Goal: Transaction & Acquisition: Purchase product/service

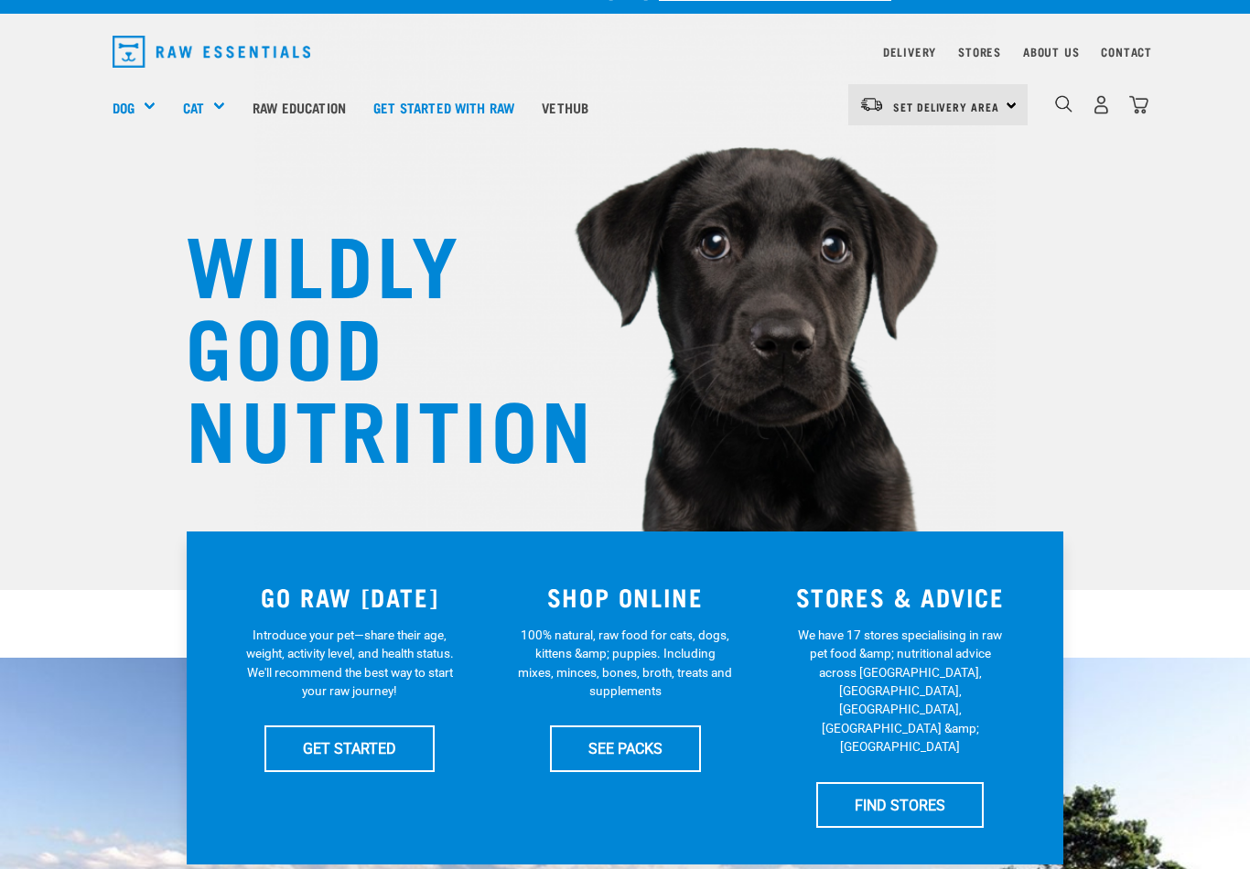
scroll to position [35, 0]
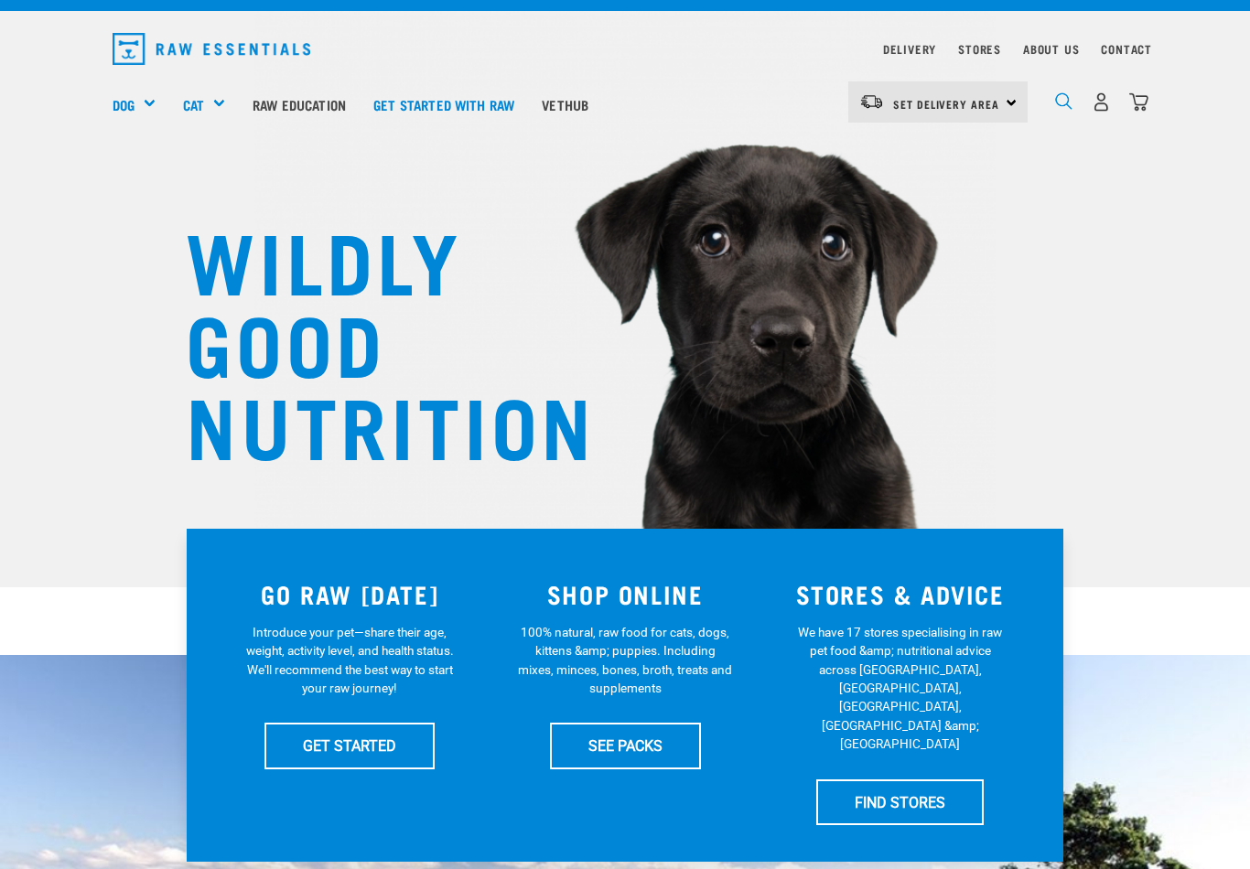
click at [1069, 92] on img "dropdown navigation" at bounding box center [1063, 100] width 17 height 17
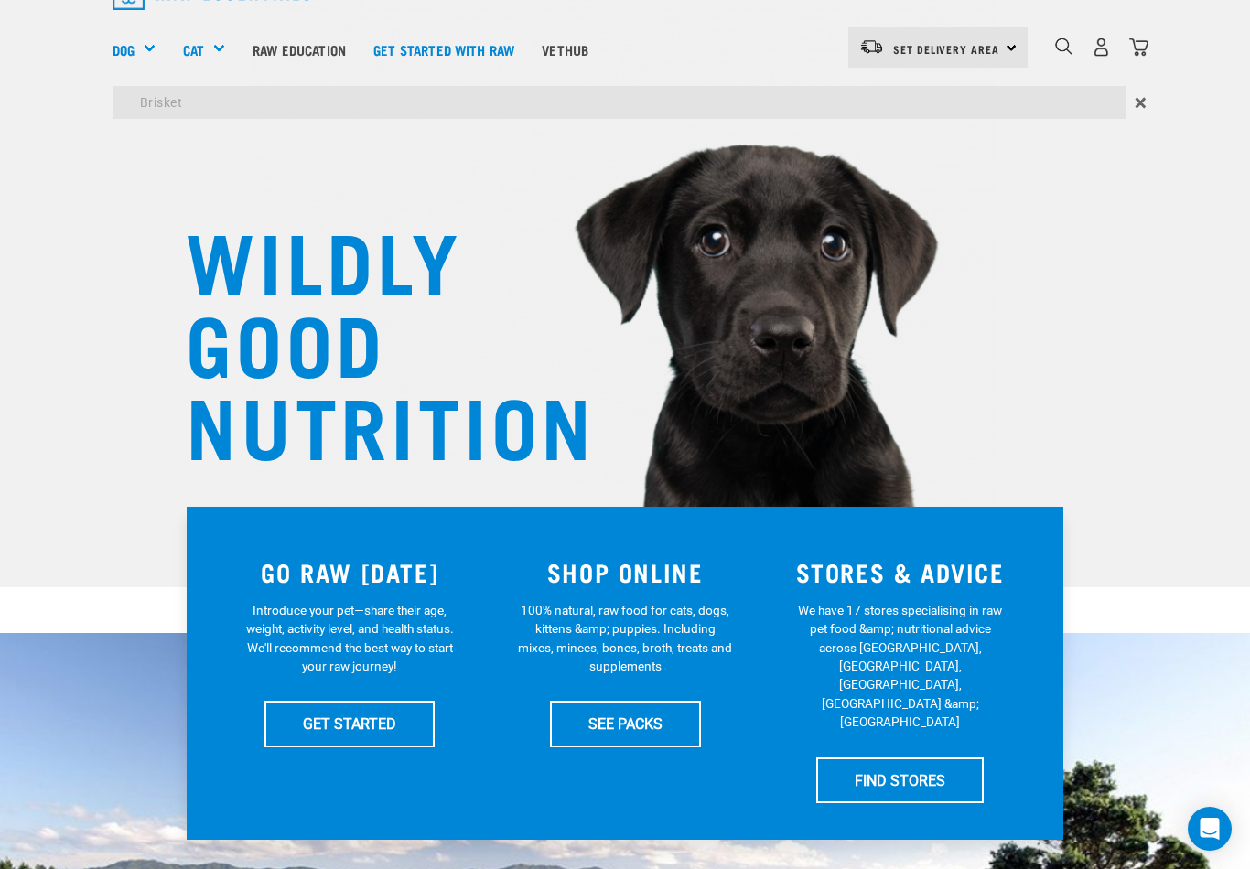
type input "Brisket"
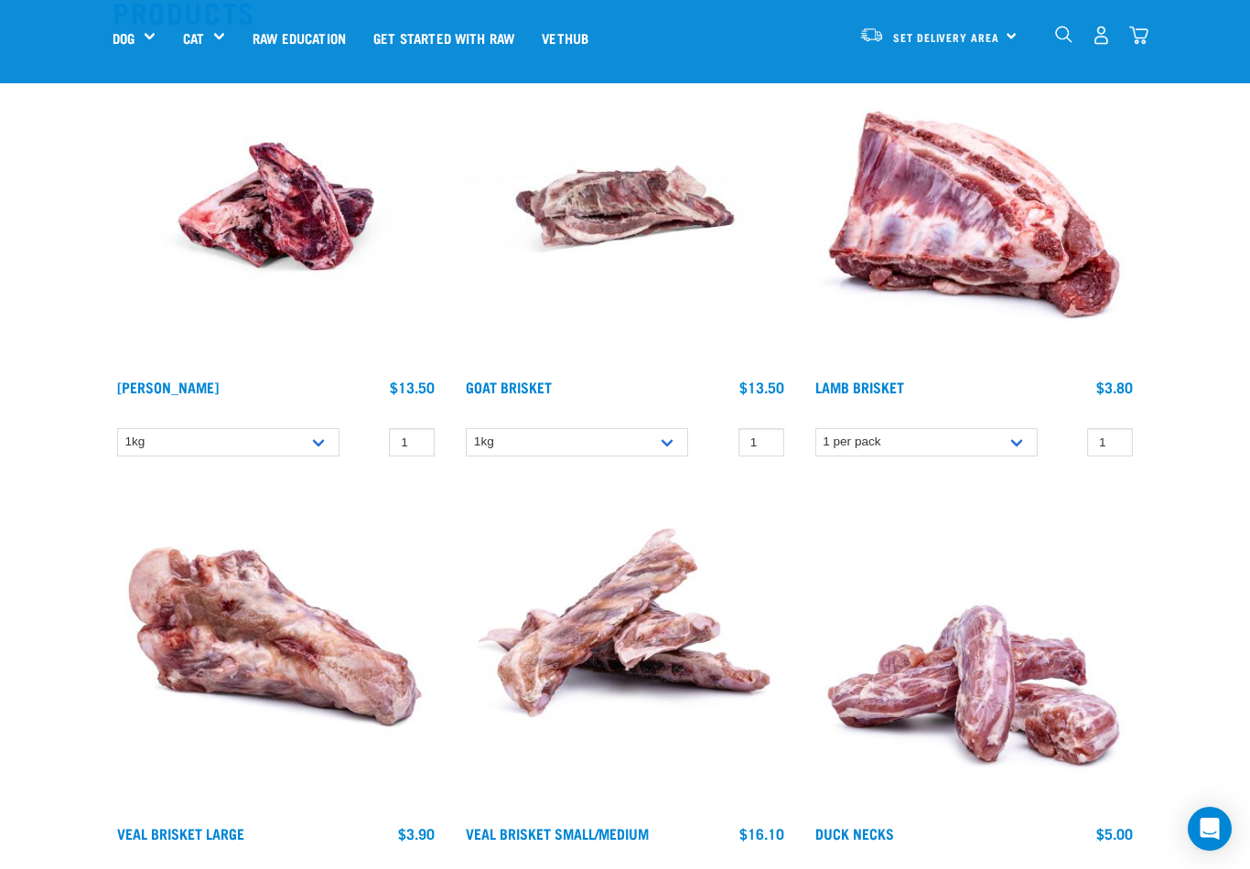
scroll to position [233, 0]
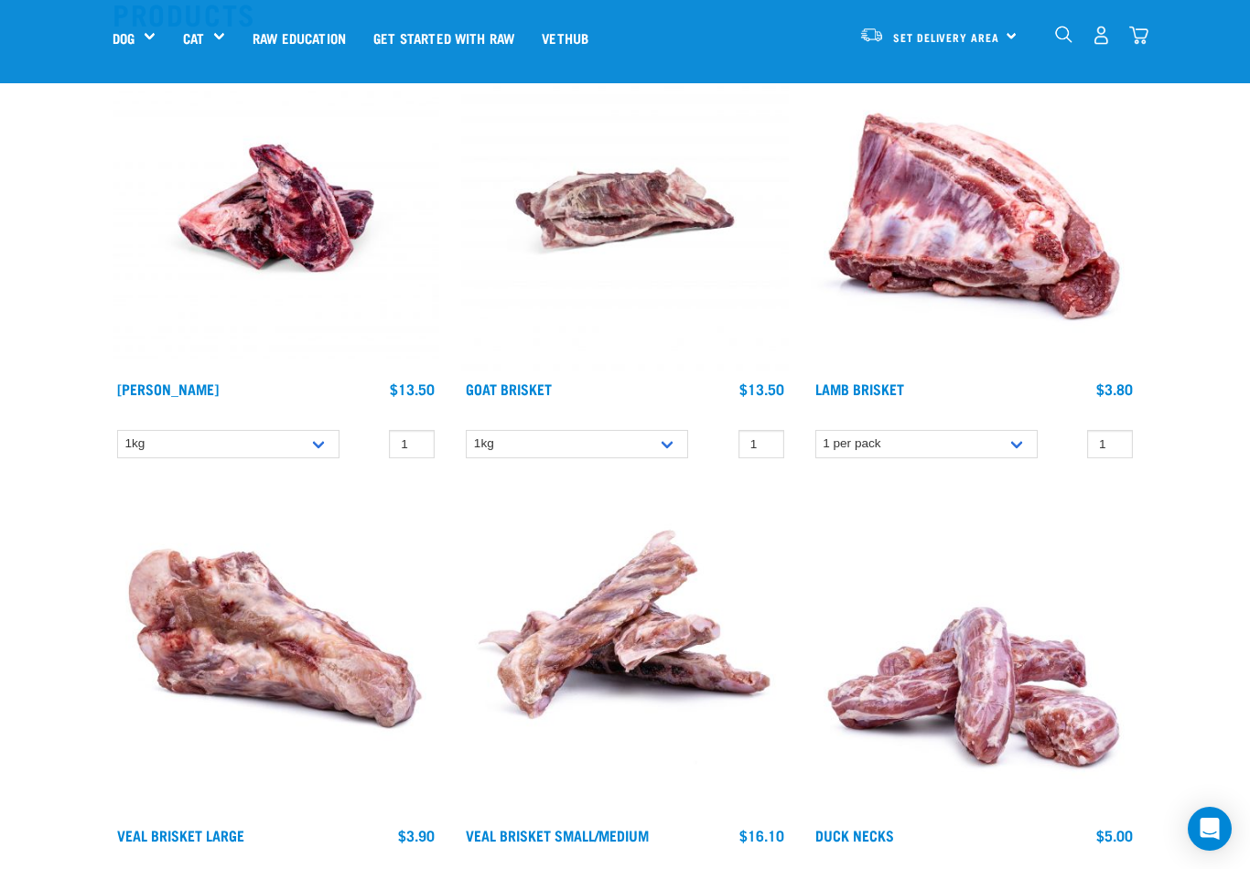
click at [256, 199] on img at bounding box center [276, 208] width 327 height 327
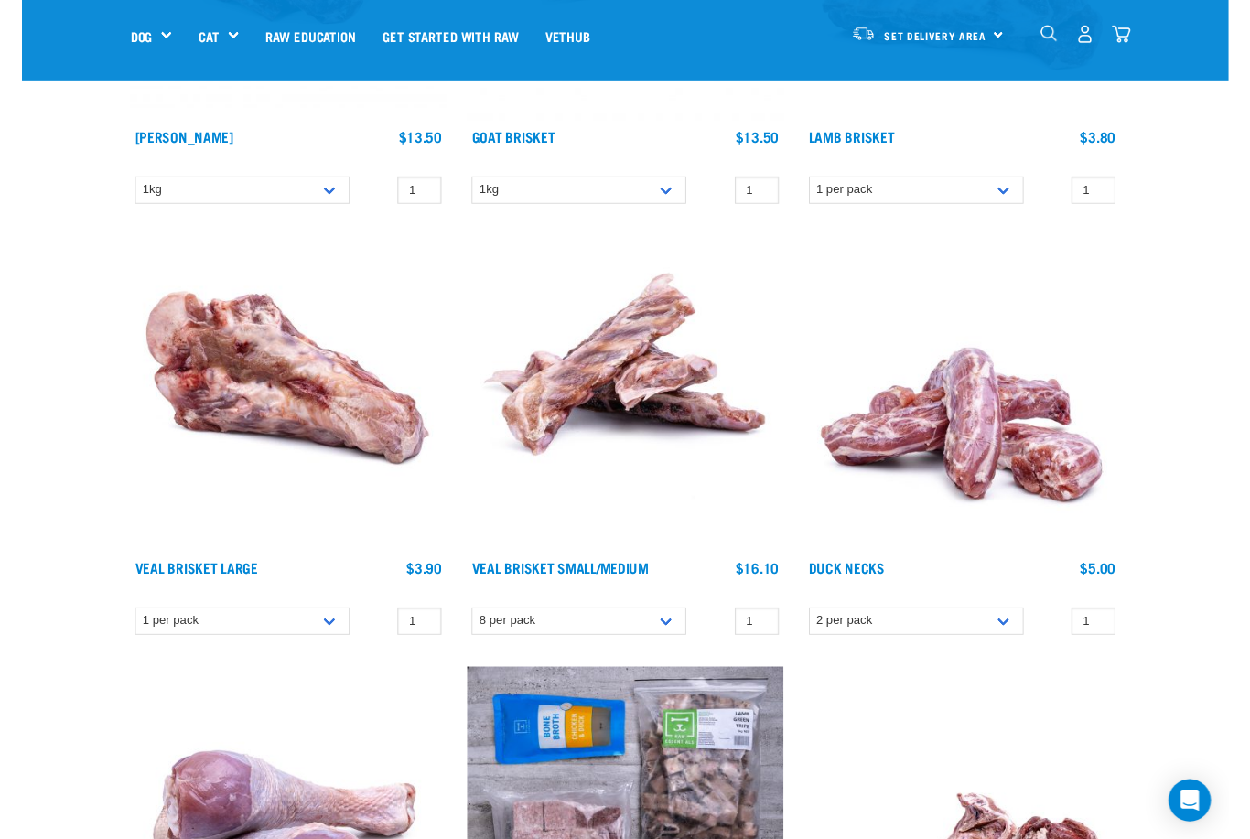
scroll to position [509, 0]
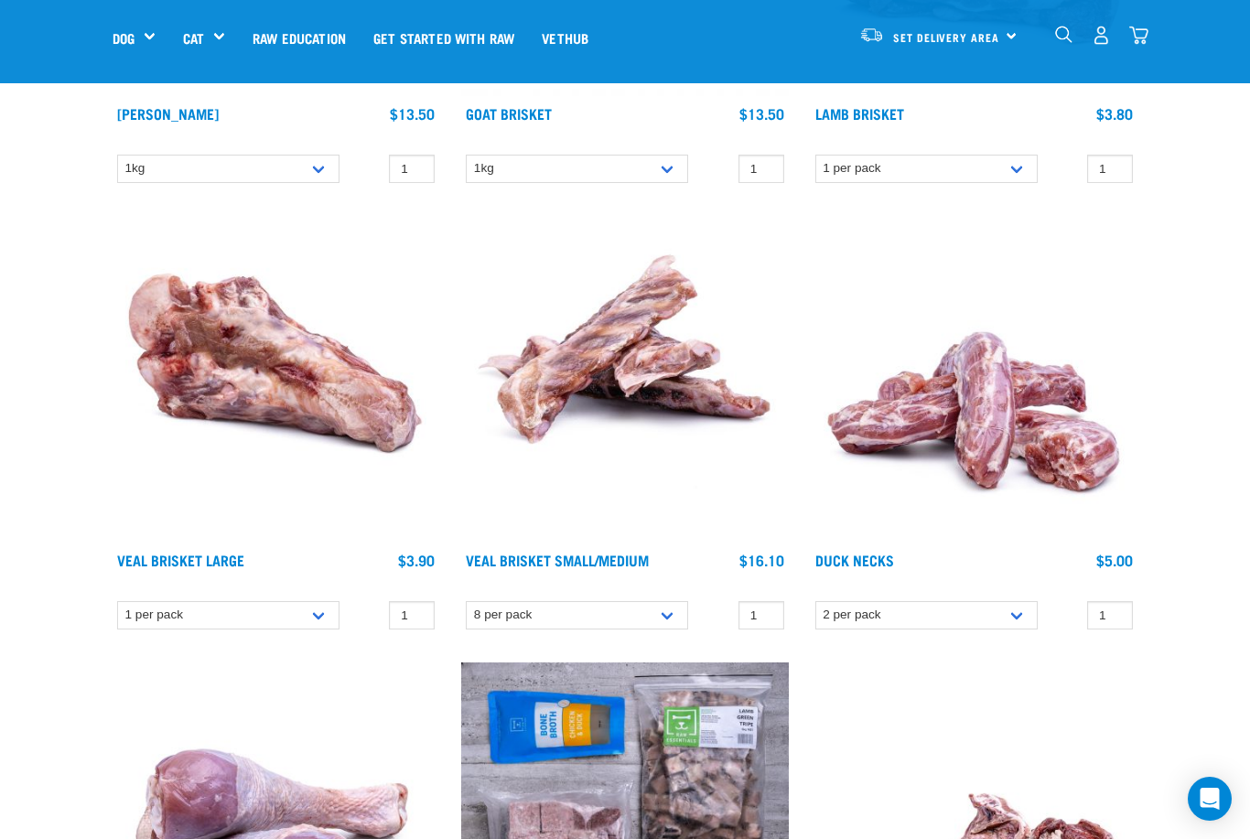
click at [1062, 41] on img "dropdown navigation" at bounding box center [1063, 34] width 17 height 17
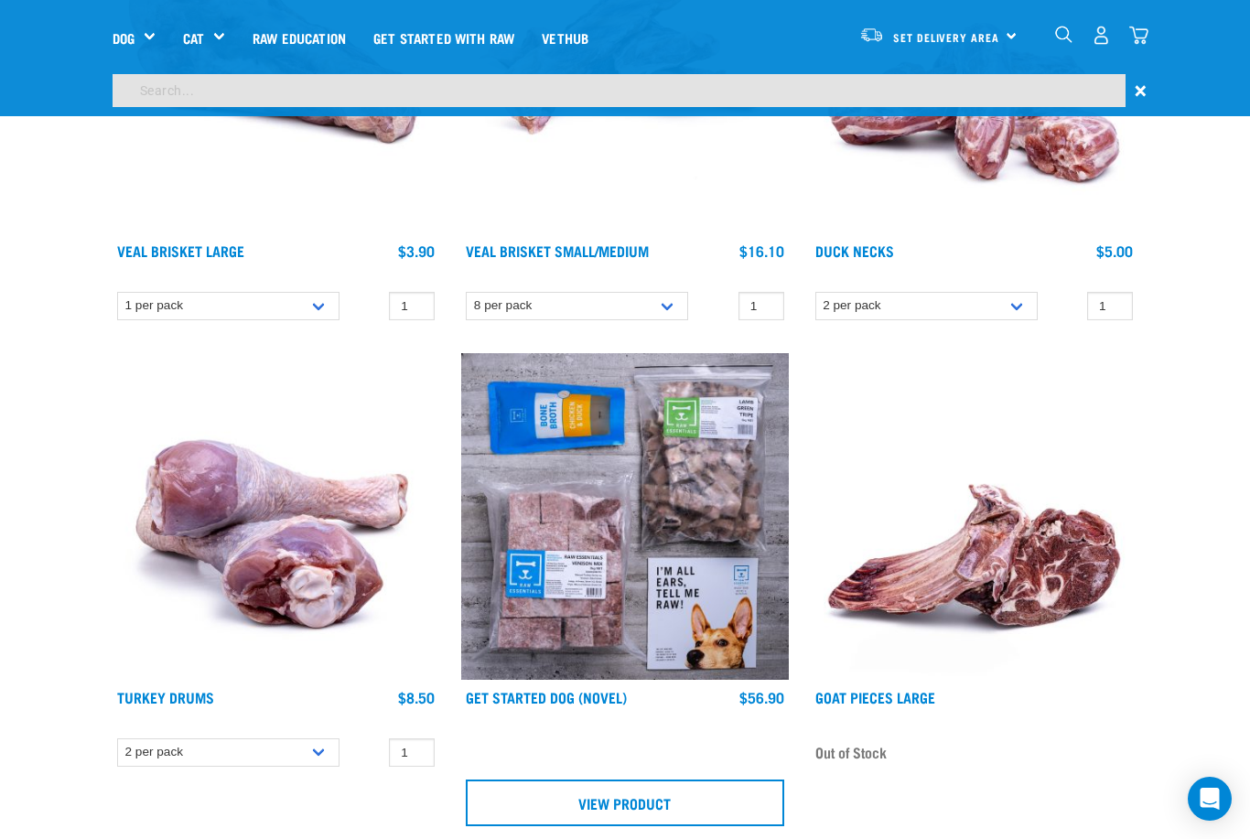
scroll to position [817, 0]
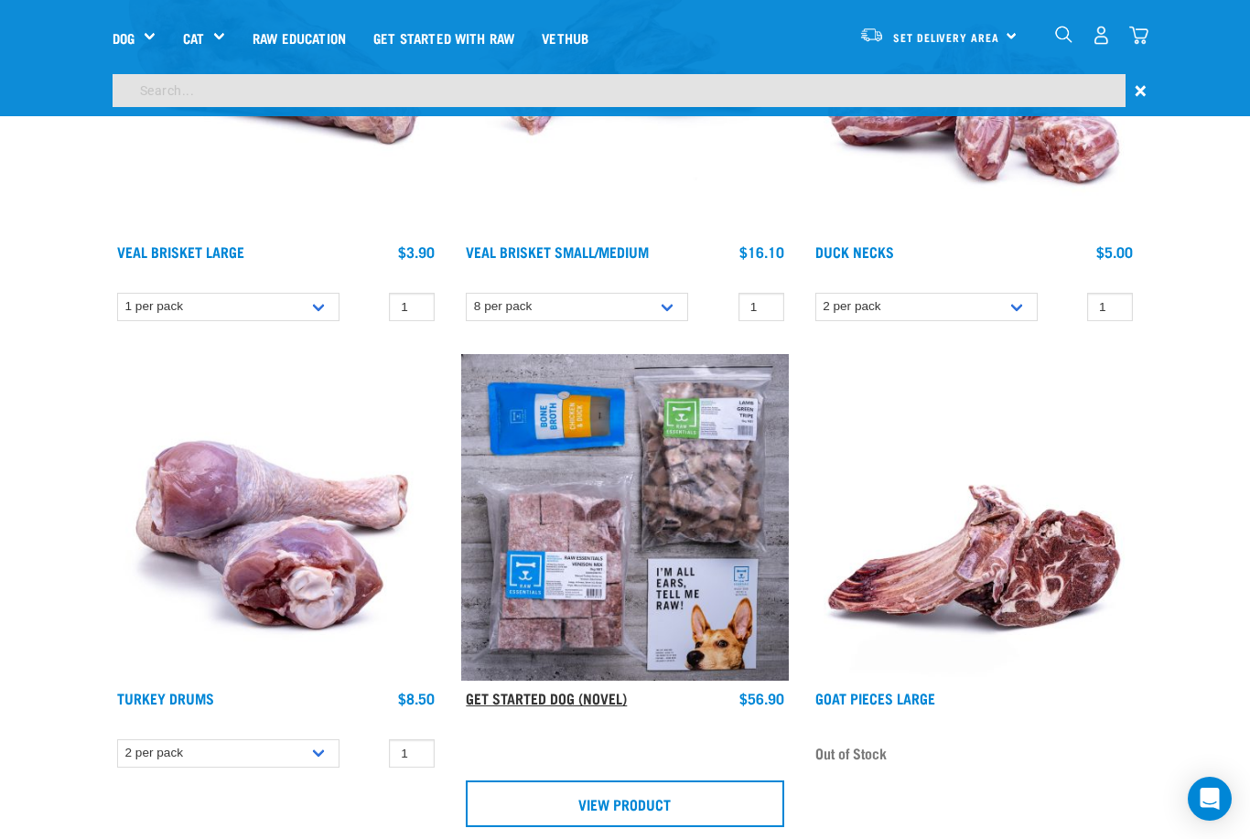
click at [503, 701] on link "Get Started Dog (Novel)" at bounding box center [546, 698] width 161 height 8
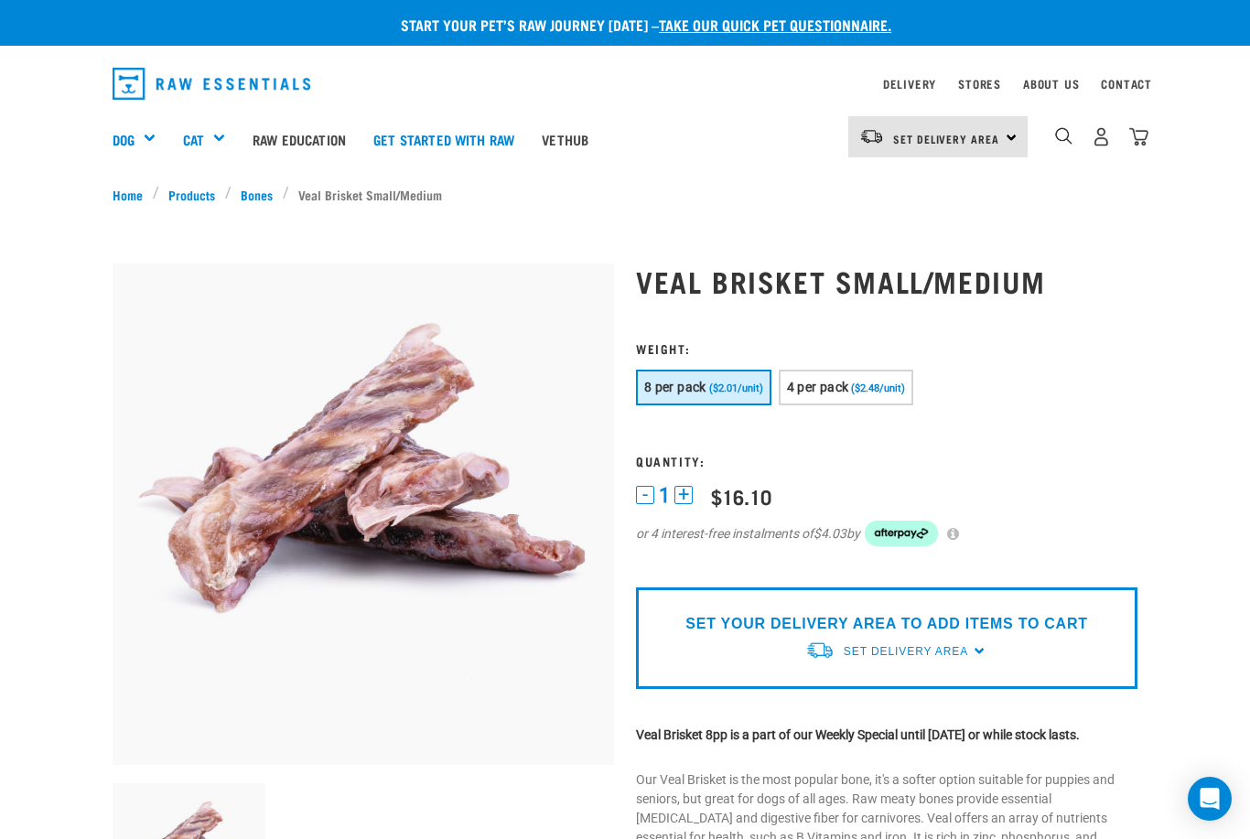
click at [890, 639] on div "Set Delivery Area" at bounding box center [906, 651] width 124 height 33
click at [850, 698] on link "[GEOGRAPHIC_DATA]" at bounding box center [896, 694] width 182 height 30
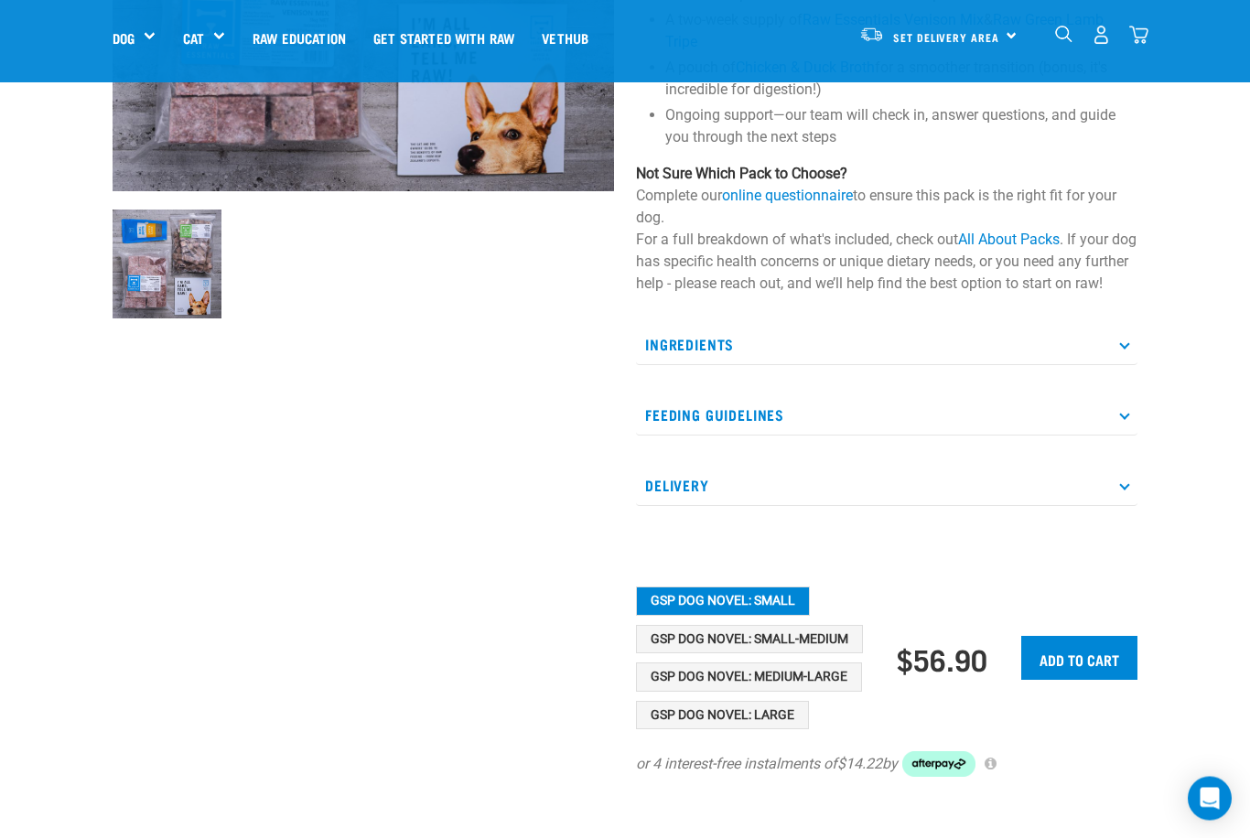
scroll to position [460, 0]
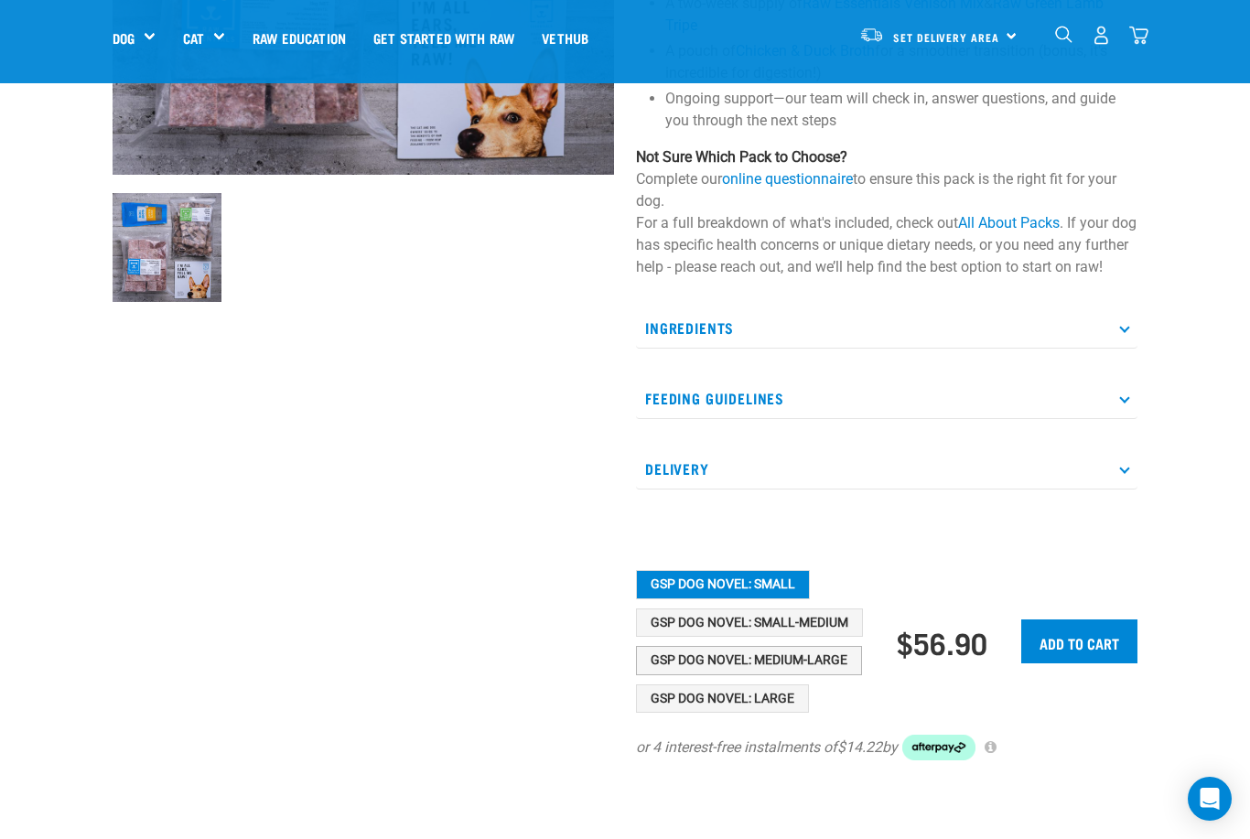
click at [684, 675] on button "GSP Dog Novel: Medium-Large" at bounding box center [749, 660] width 226 height 29
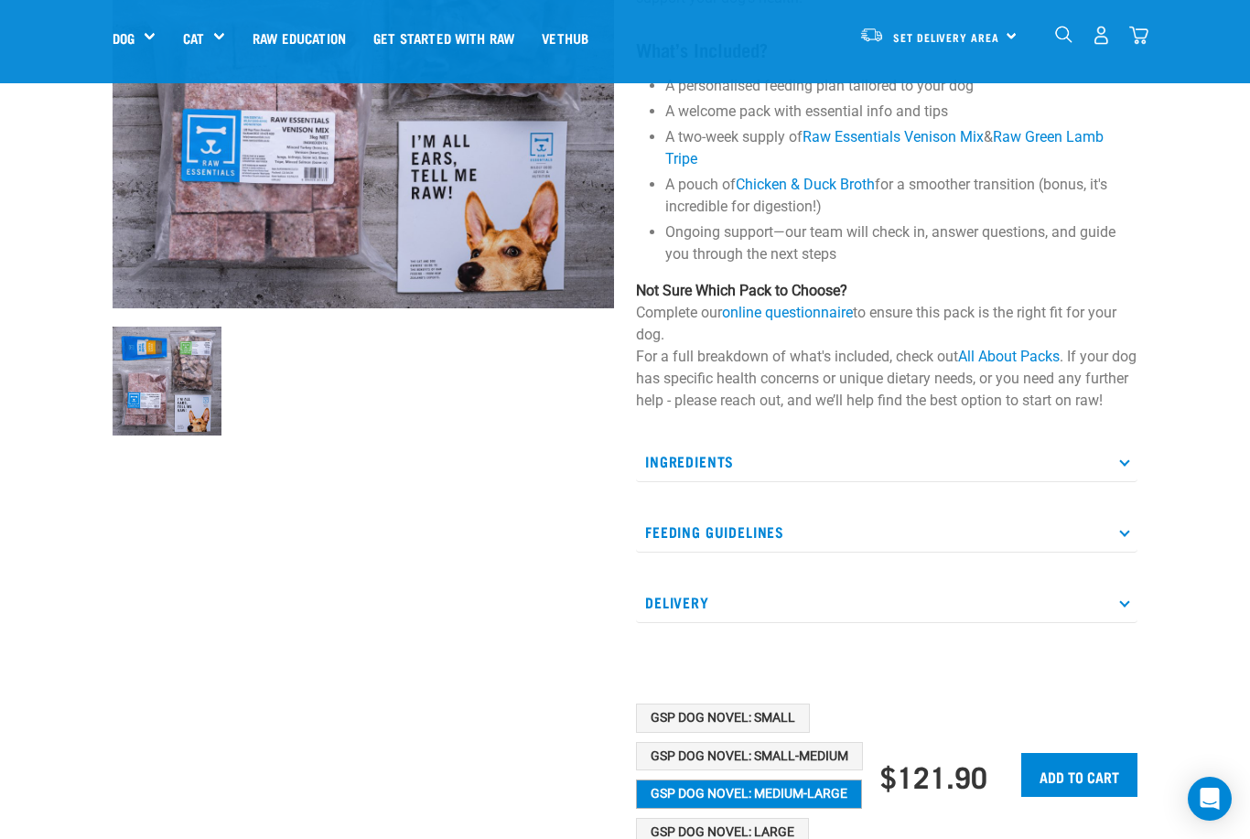
scroll to position [544, 0]
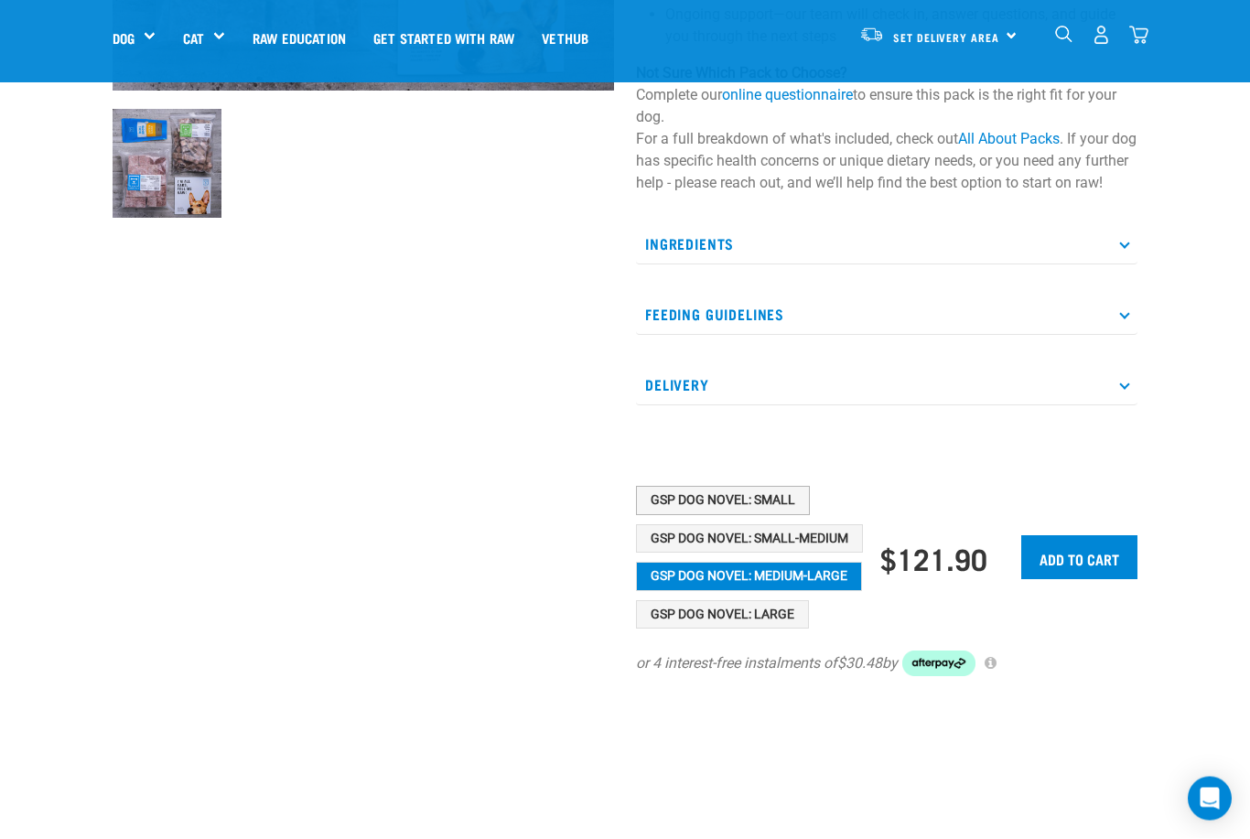
click at [684, 516] on button "GSP Dog Novel: Small" at bounding box center [723, 501] width 174 height 29
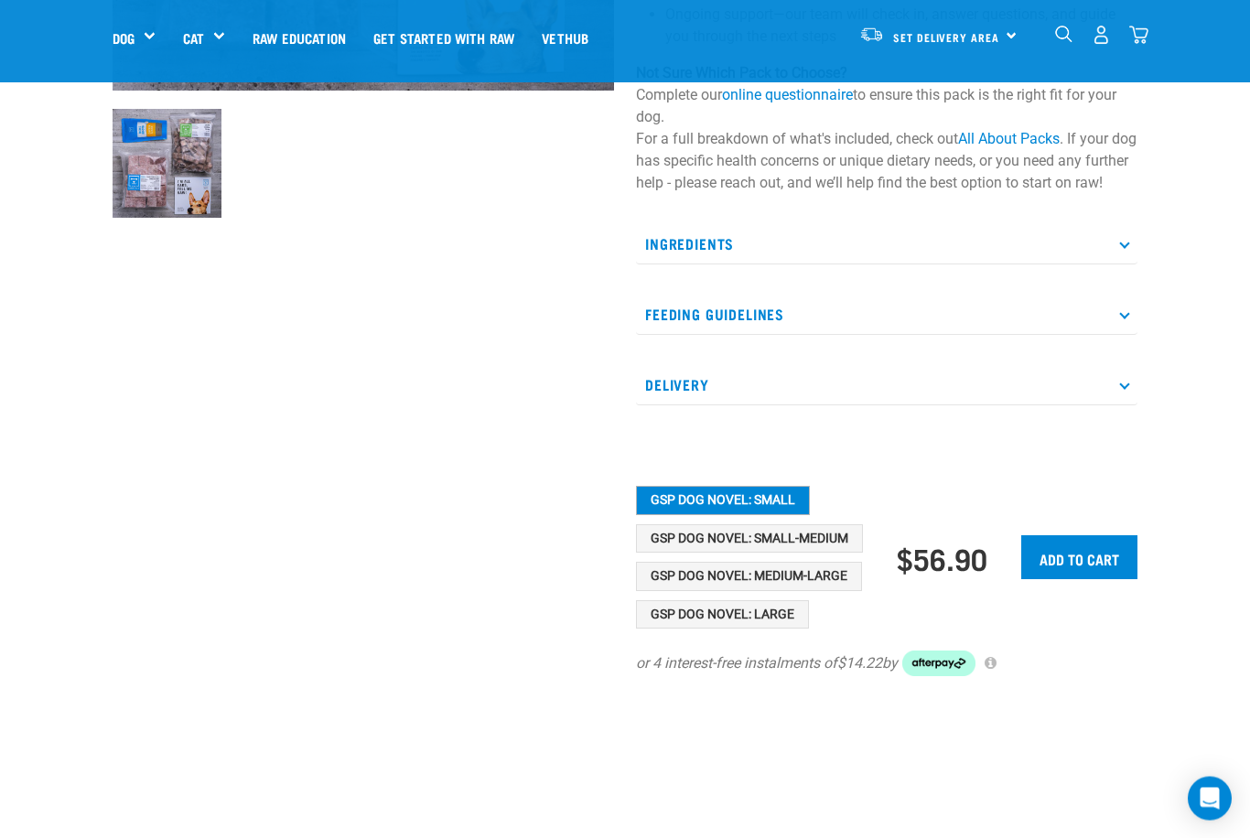
scroll to position [544, 0]
click at [687, 554] on button "GSP Dog Novel: Small-Medium" at bounding box center [749, 538] width 227 height 29
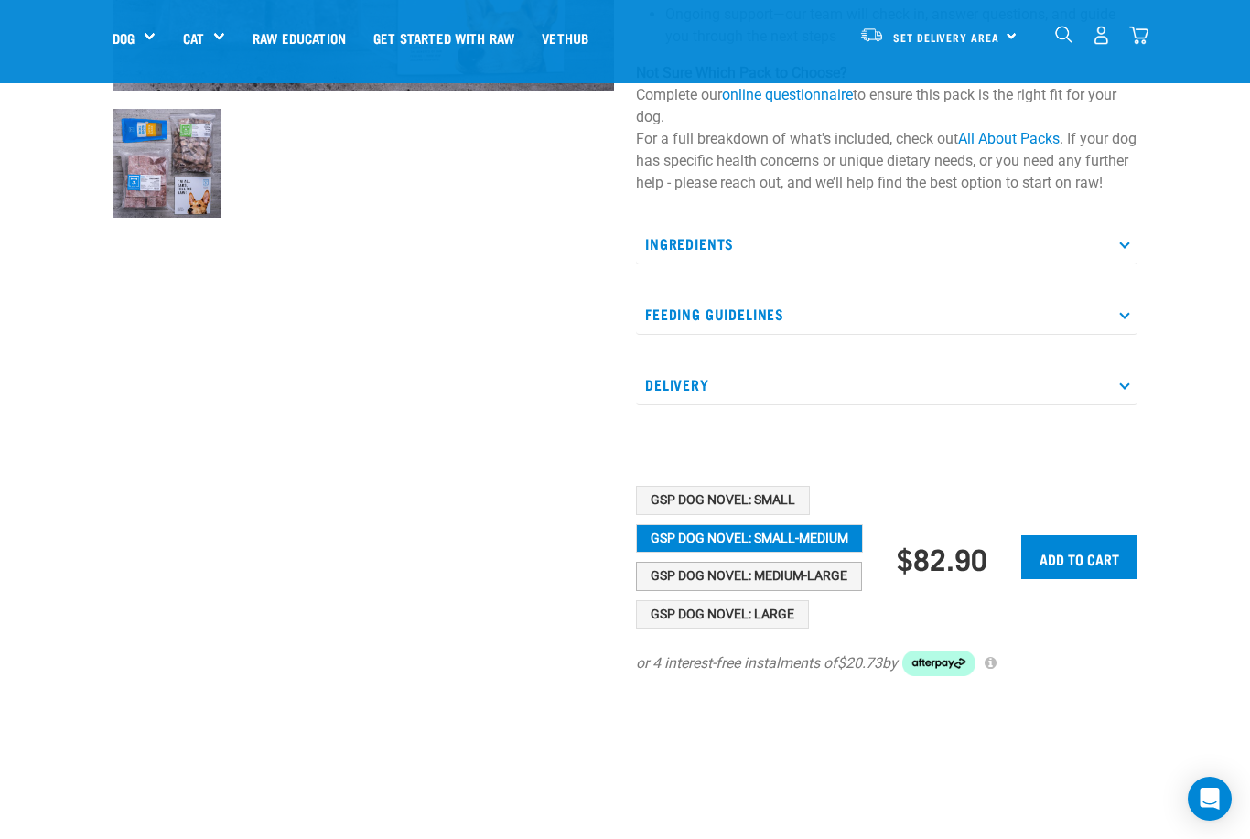
click at [687, 591] on button "GSP Dog Novel: Medium-Large" at bounding box center [749, 576] width 226 height 29
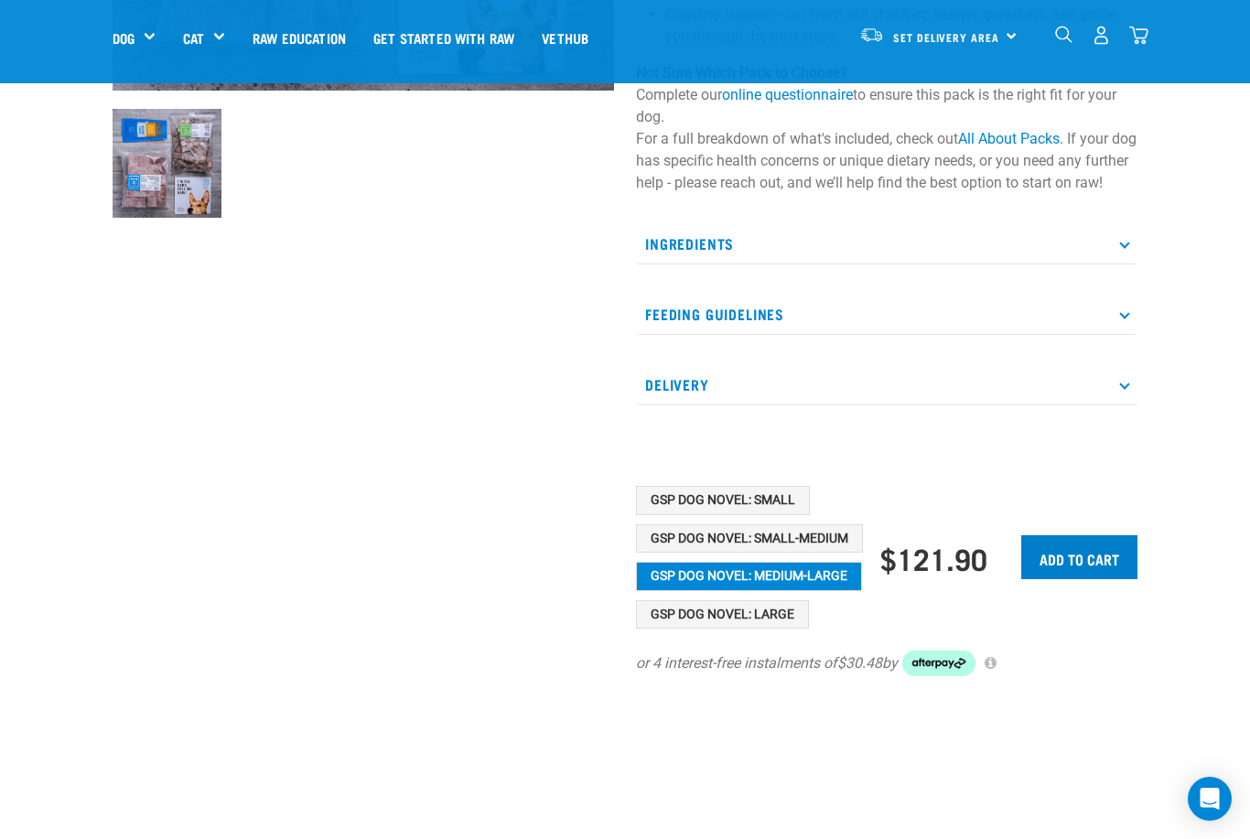
click at [1056, 579] on input "Add to cart" at bounding box center [1079, 557] width 116 height 44
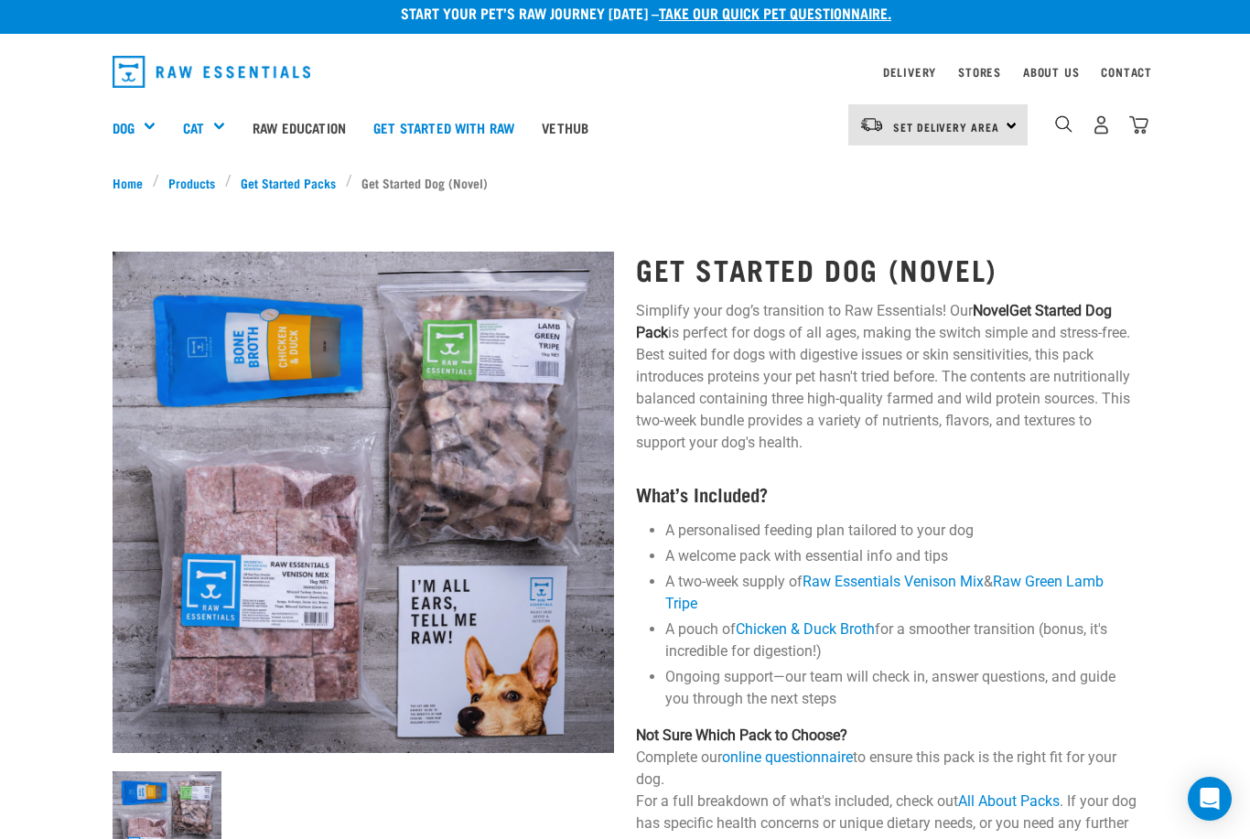
scroll to position [0, 0]
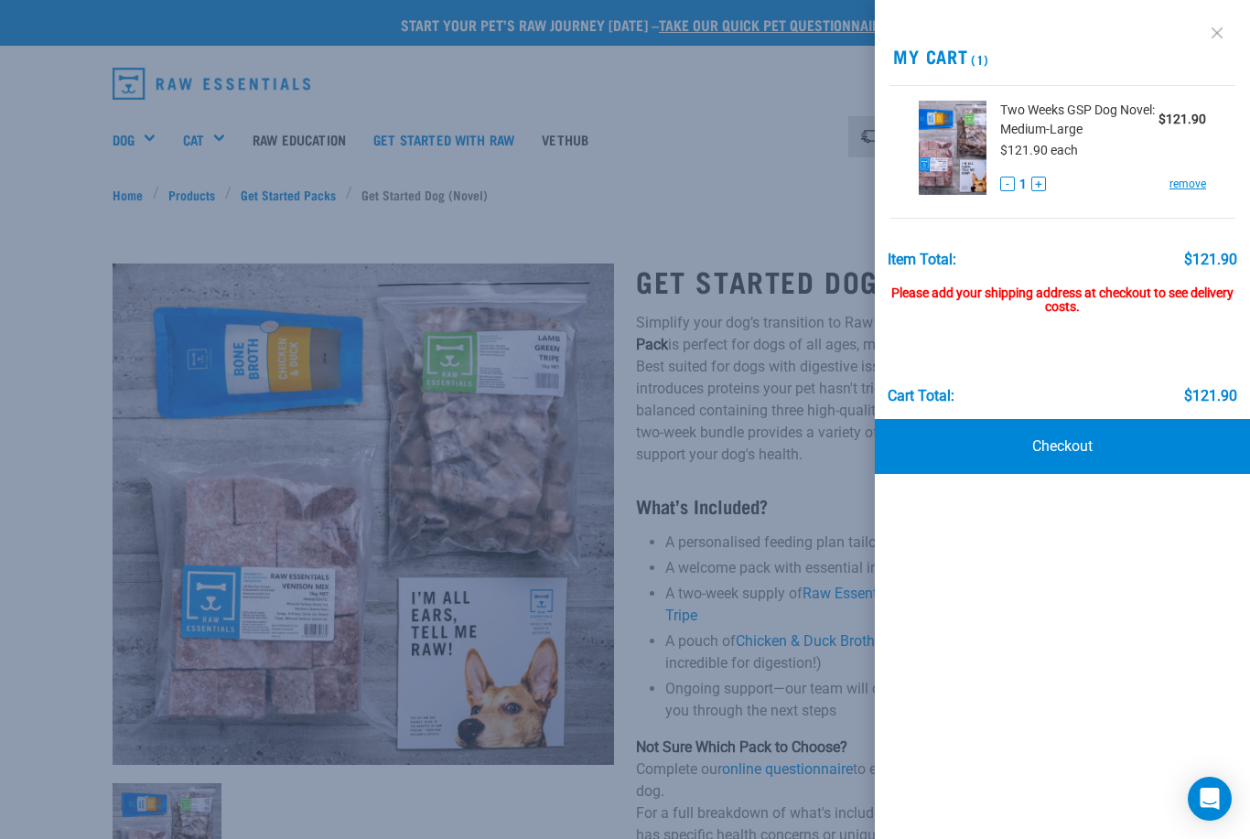
click at [1223, 41] on link at bounding box center [1216, 32] width 29 height 29
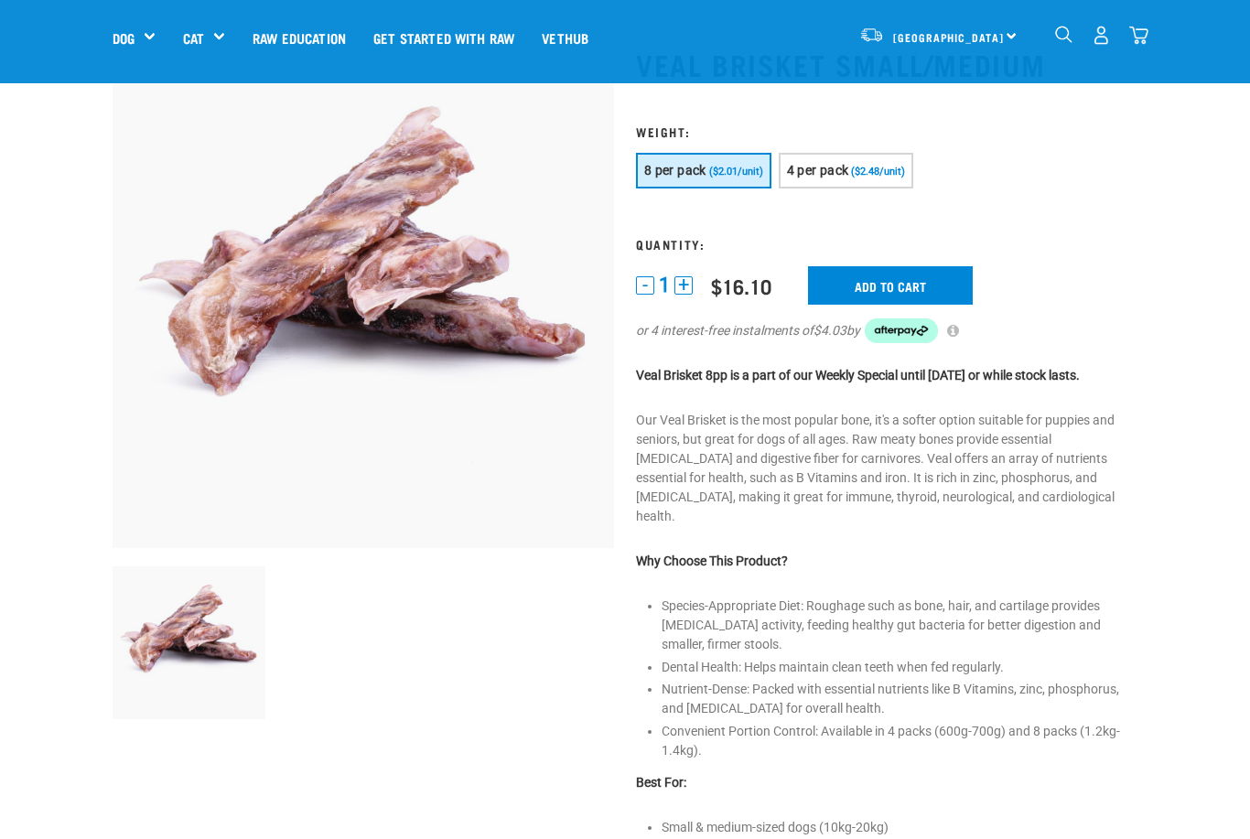
scroll to position [87, 0]
click at [879, 276] on input "Add to cart" at bounding box center [890, 285] width 165 height 38
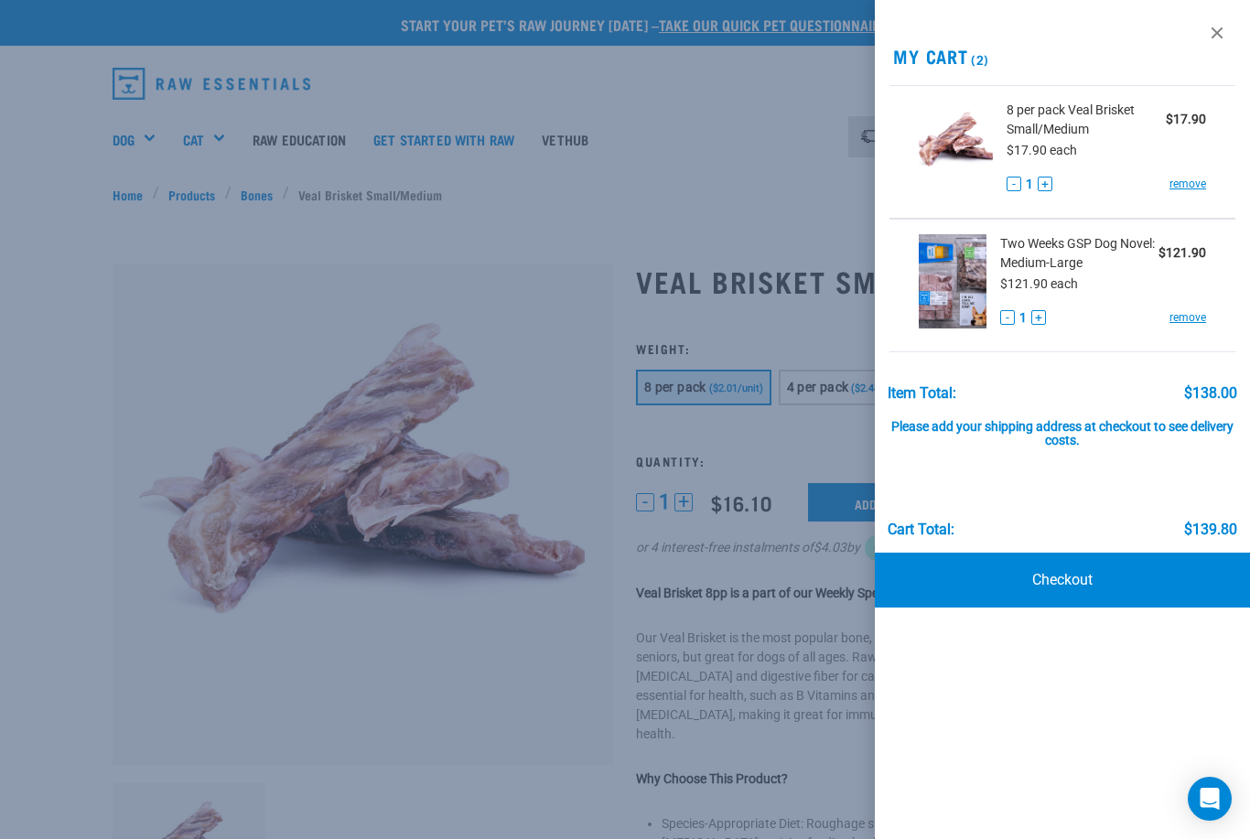
click at [104, 333] on div at bounding box center [625, 419] width 1250 height 839
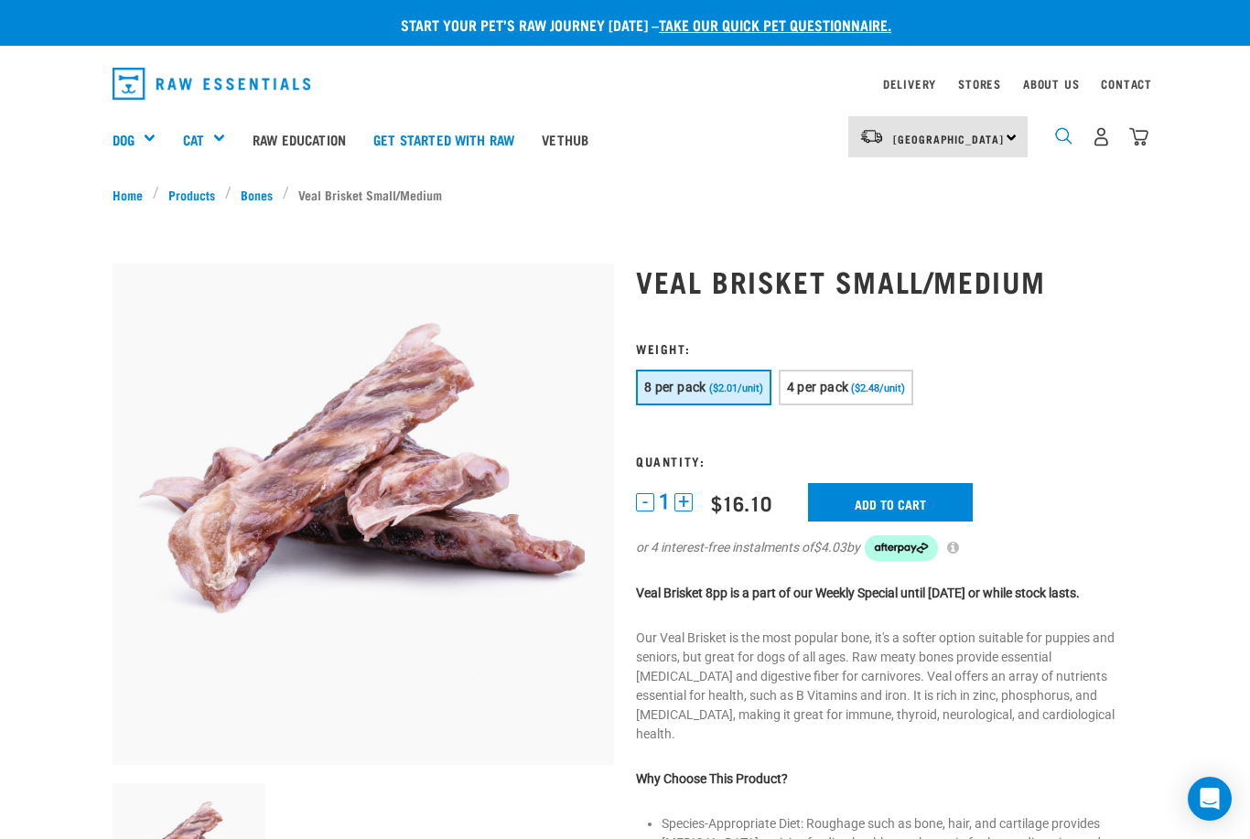
click at [1067, 143] on img "dropdown navigation" at bounding box center [1063, 135] width 17 height 17
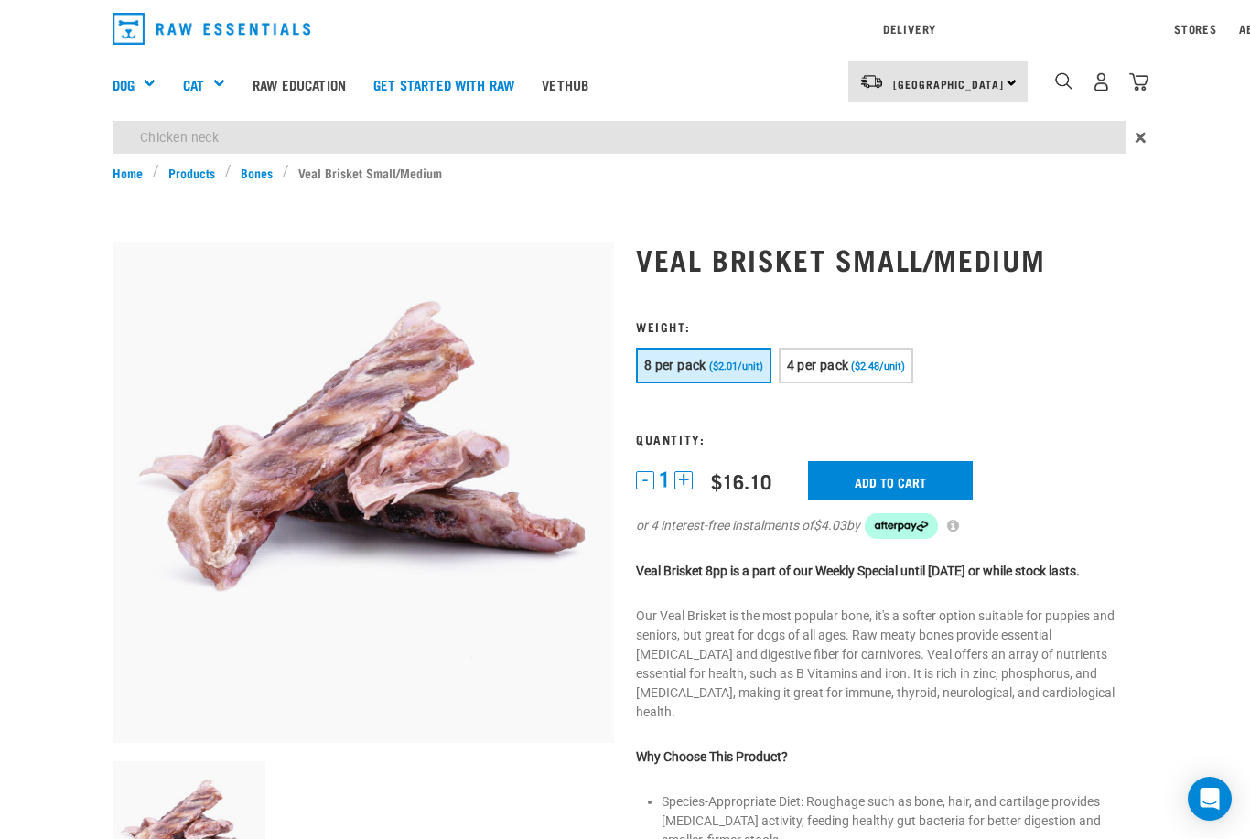
type input "Chicken neck"
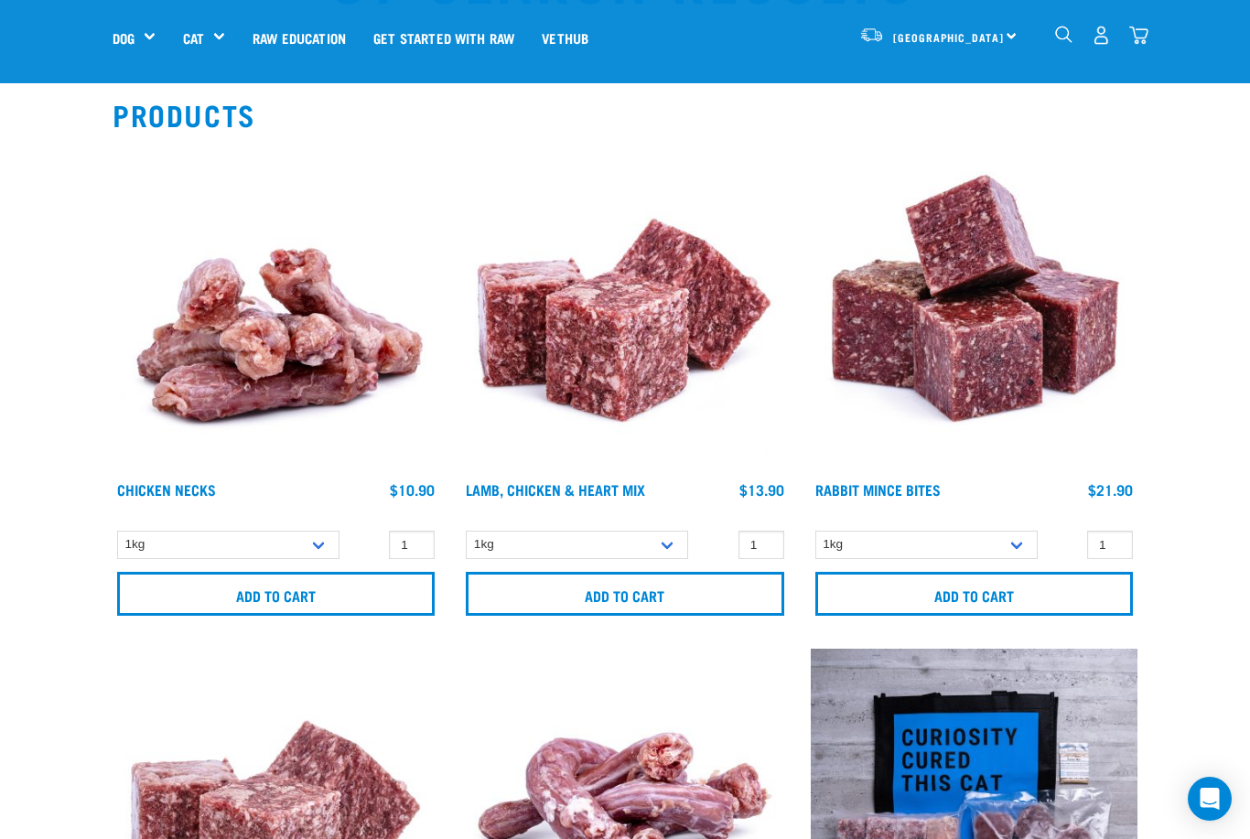
scroll to position [131, 0]
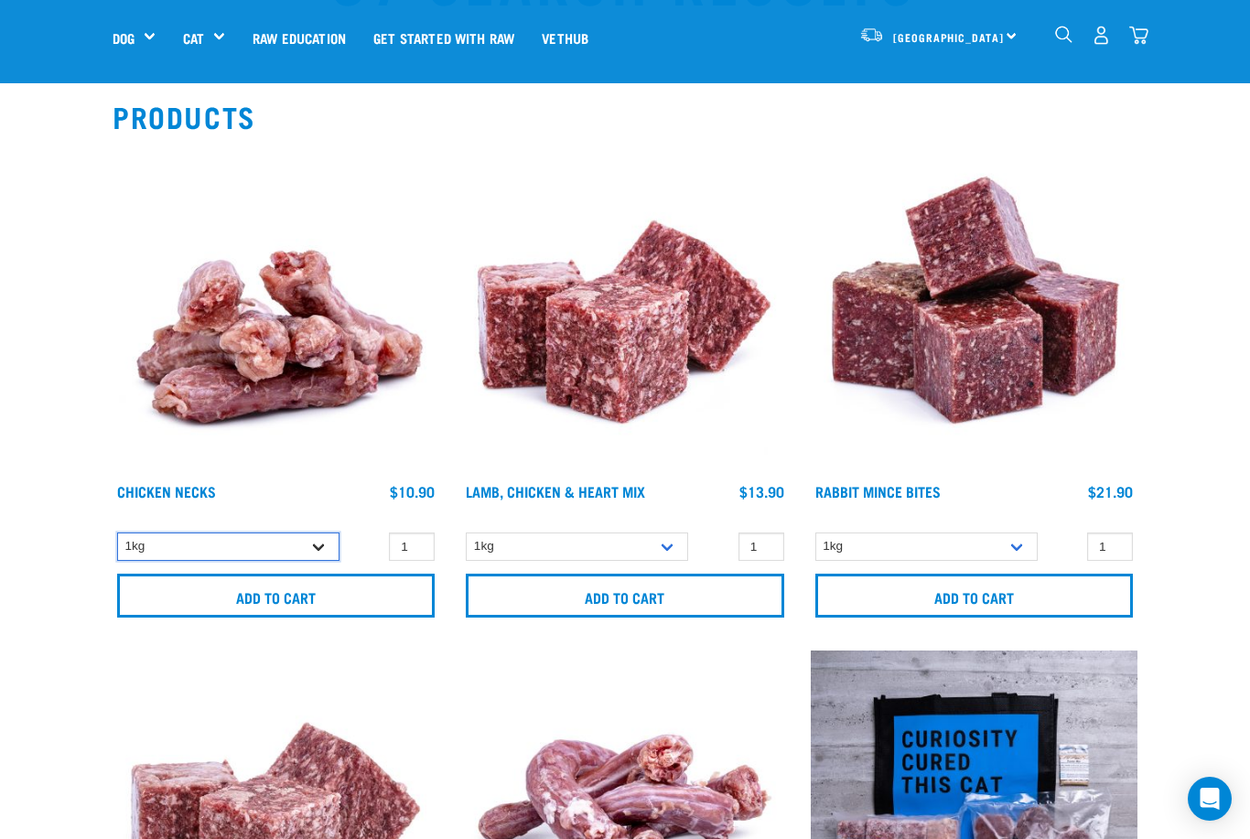
click at [313, 546] on select "1kg 2kg" at bounding box center [228, 547] width 222 height 28
select select "7342"
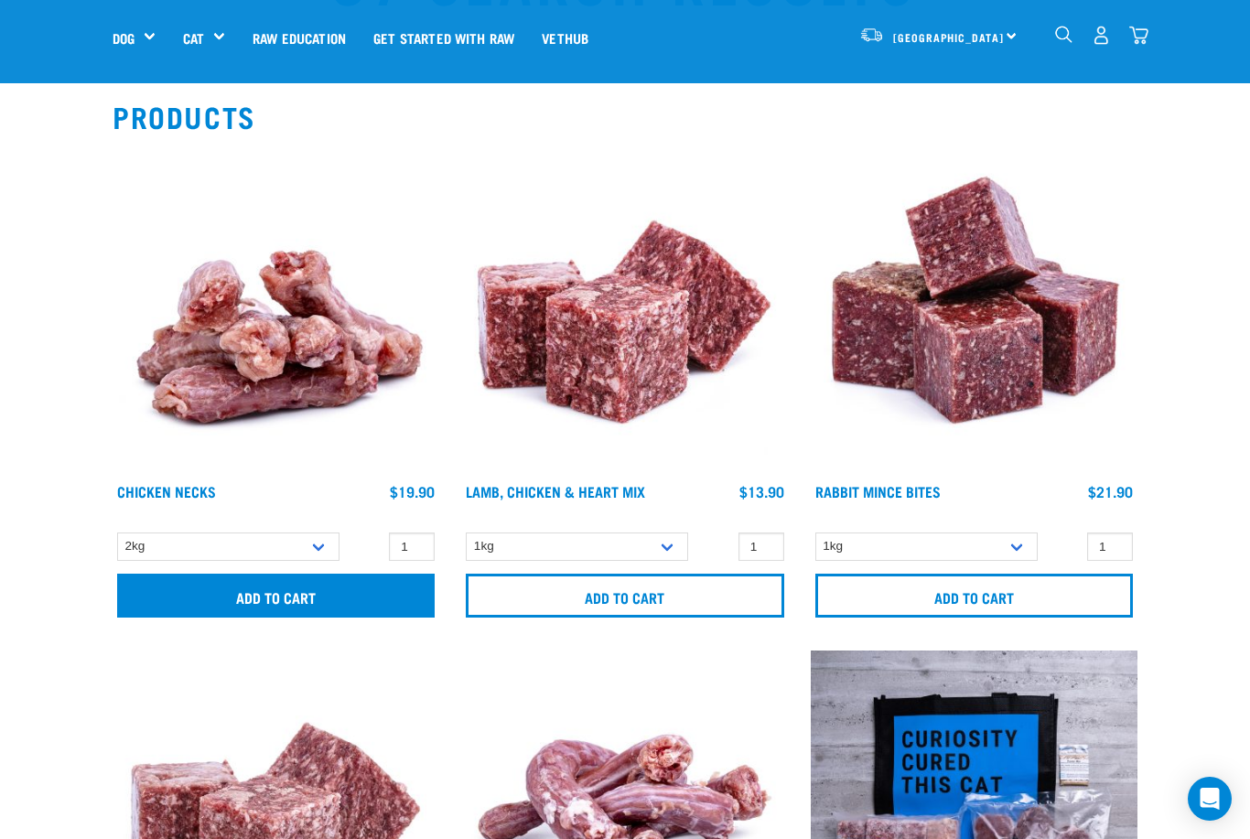
click at [223, 601] on input "Add to cart" at bounding box center [276, 596] width 318 height 44
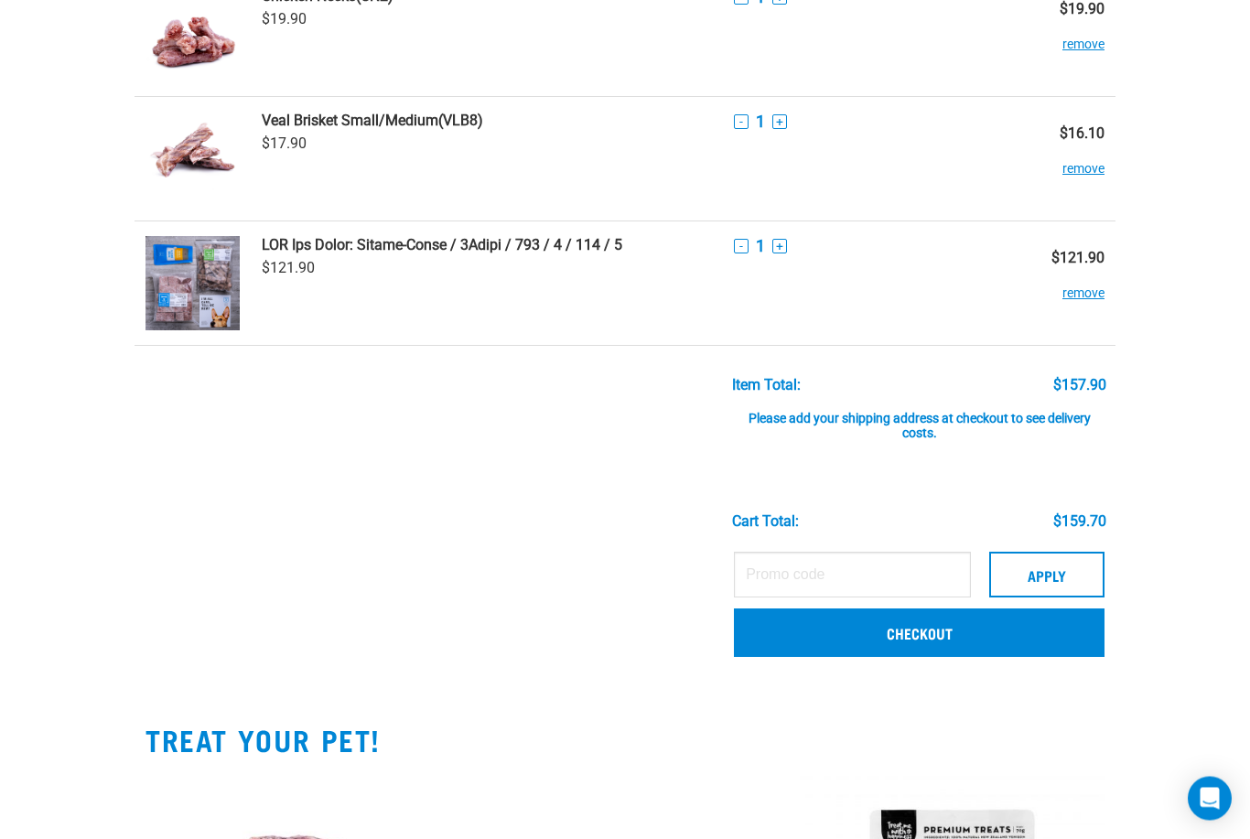
scroll to position [329, 0]
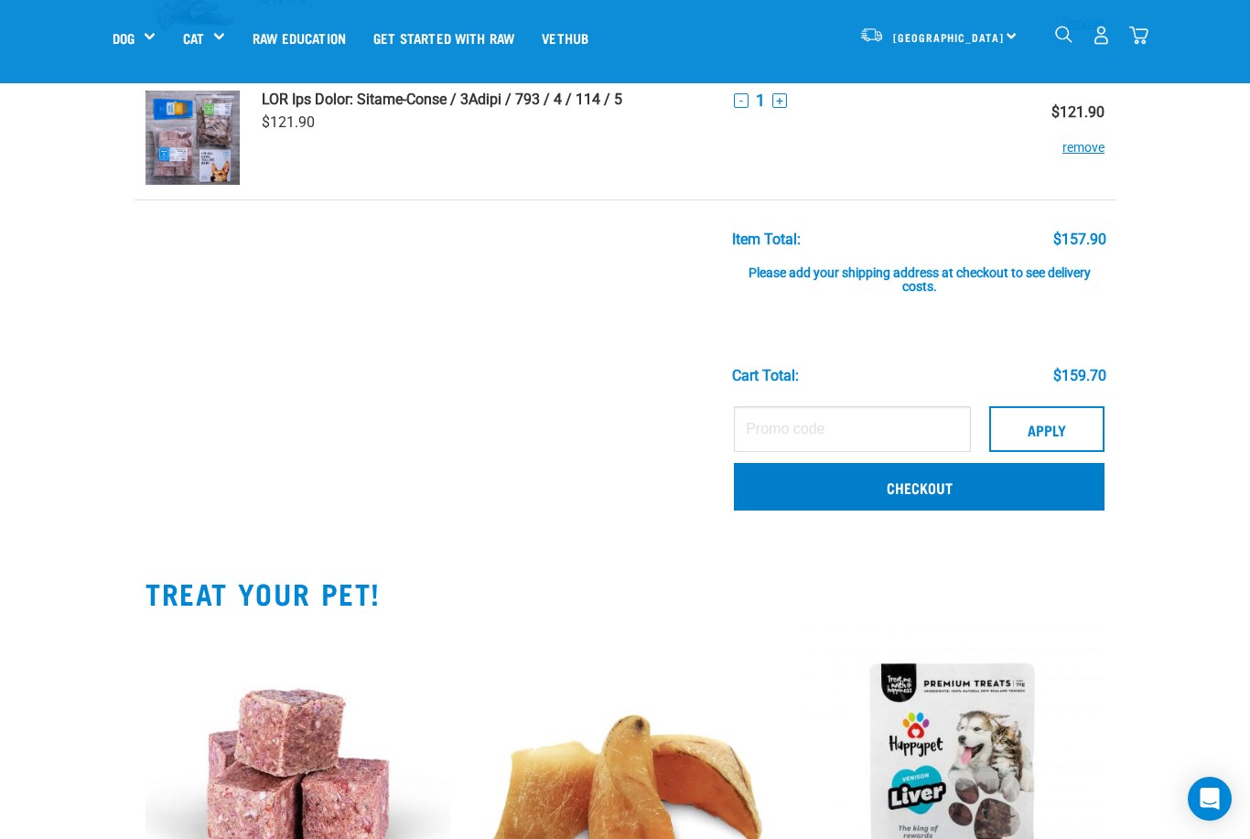
click at [1035, 487] on link "Checkout" at bounding box center [919, 487] width 371 height 48
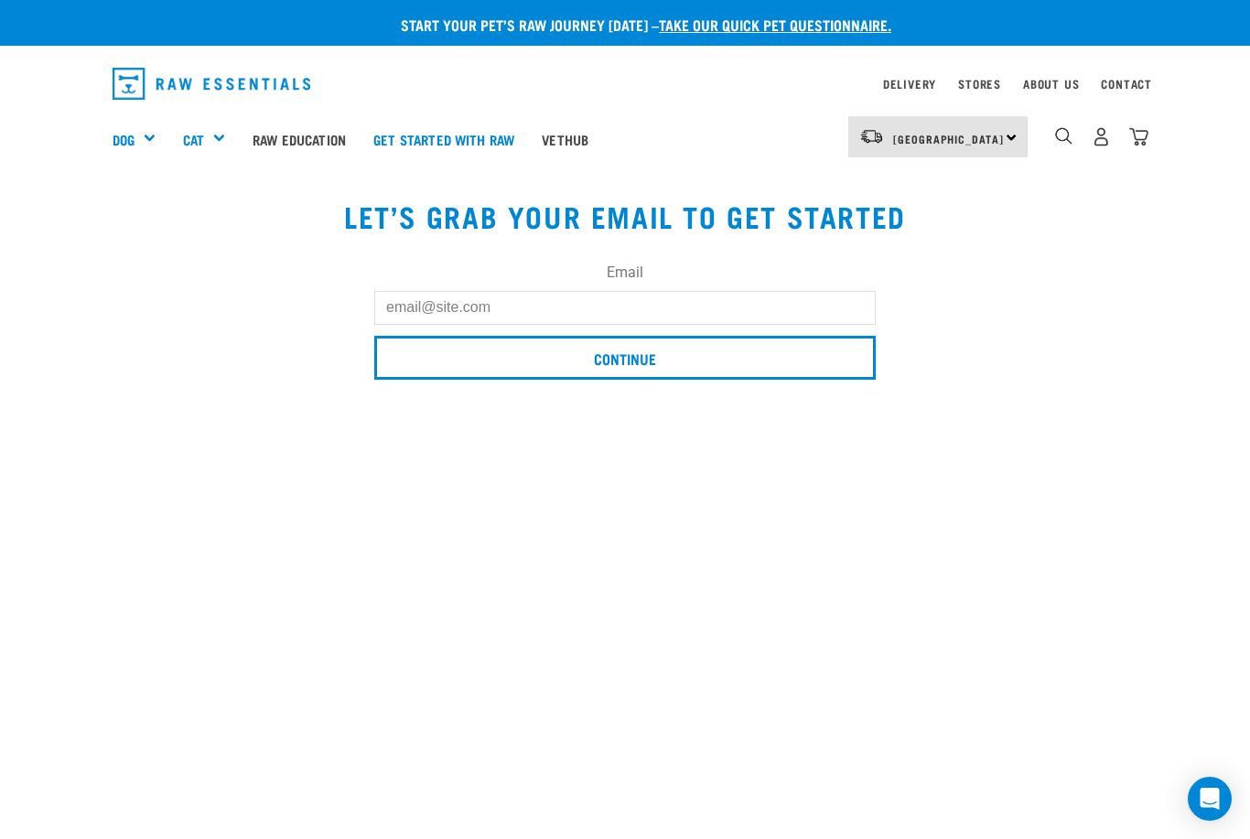
click at [434, 324] on input "Email" at bounding box center [624, 307] width 501 height 33
type input "[EMAIL_ADDRESS][DOMAIN_NAME]"
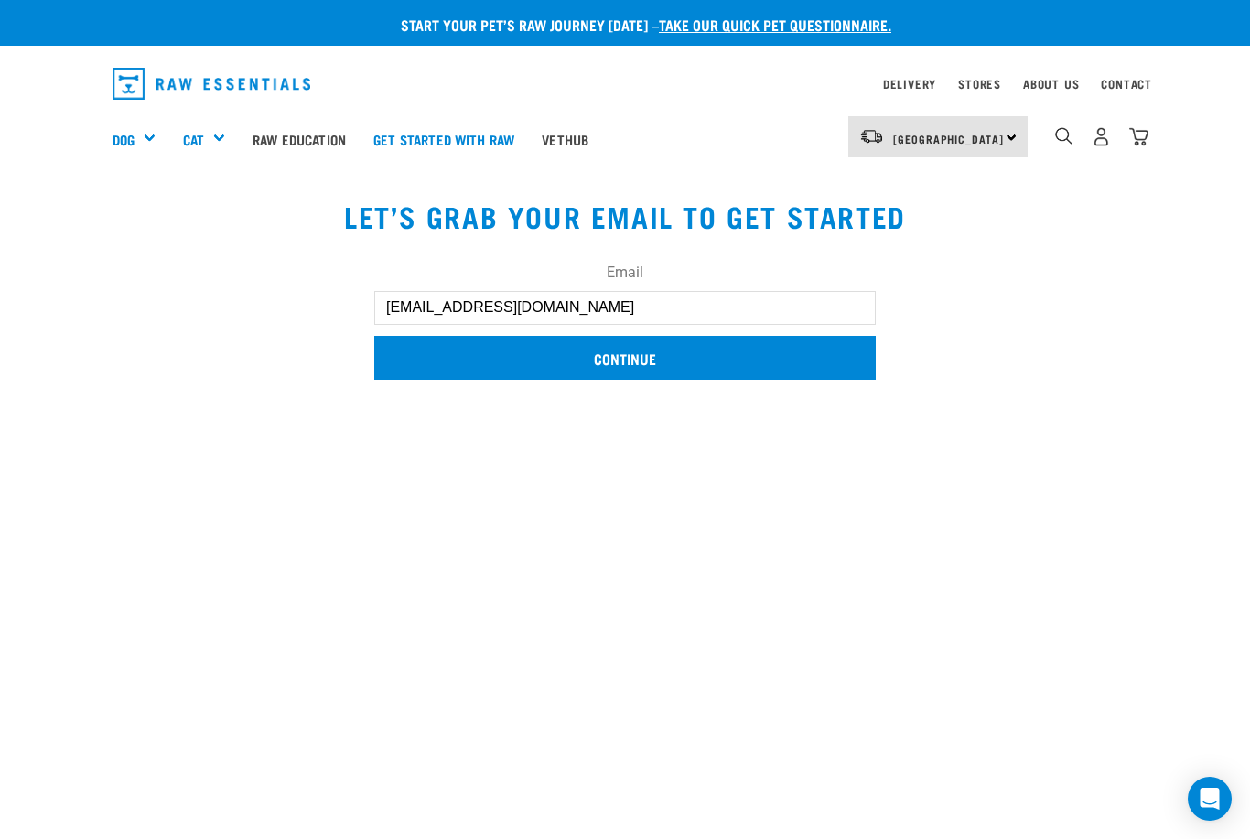
click at [486, 372] on input "Continue" at bounding box center [624, 358] width 501 height 44
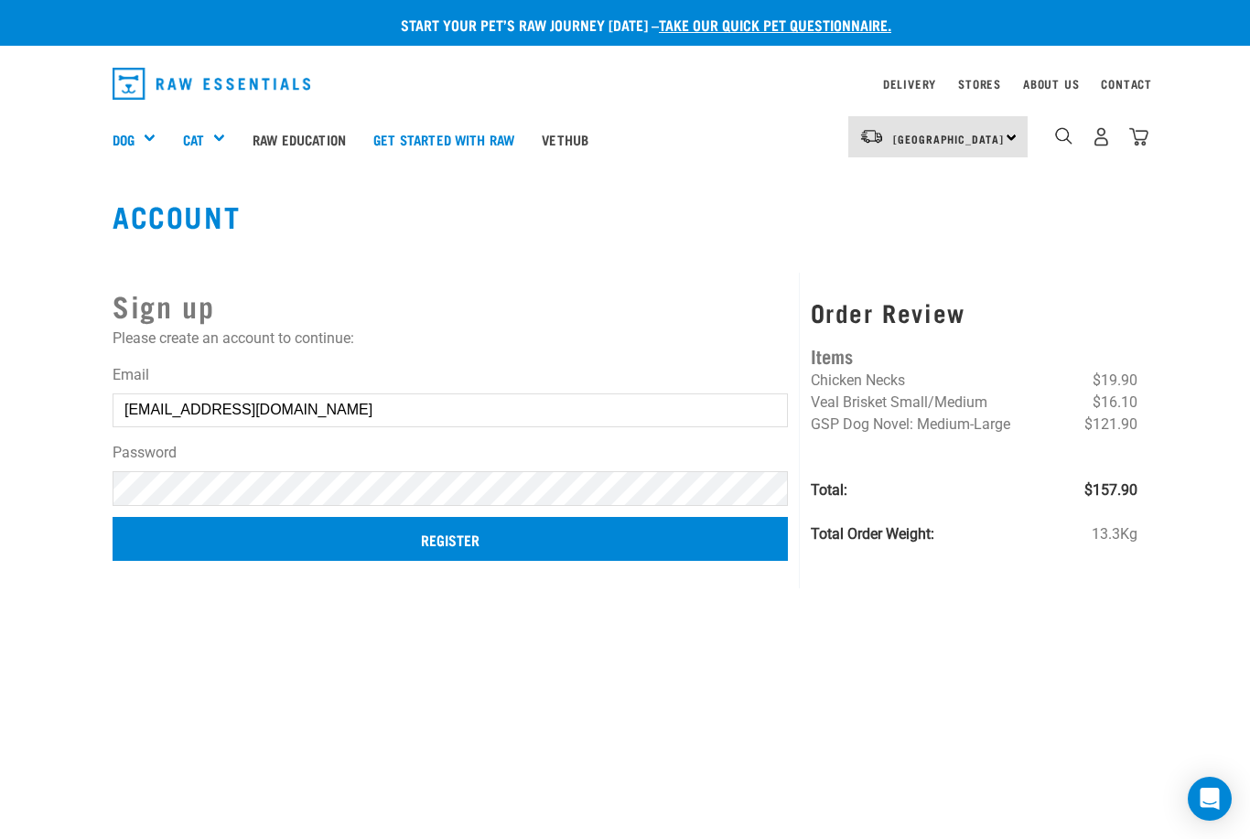
click at [256, 535] on input "Register" at bounding box center [450, 539] width 675 height 44
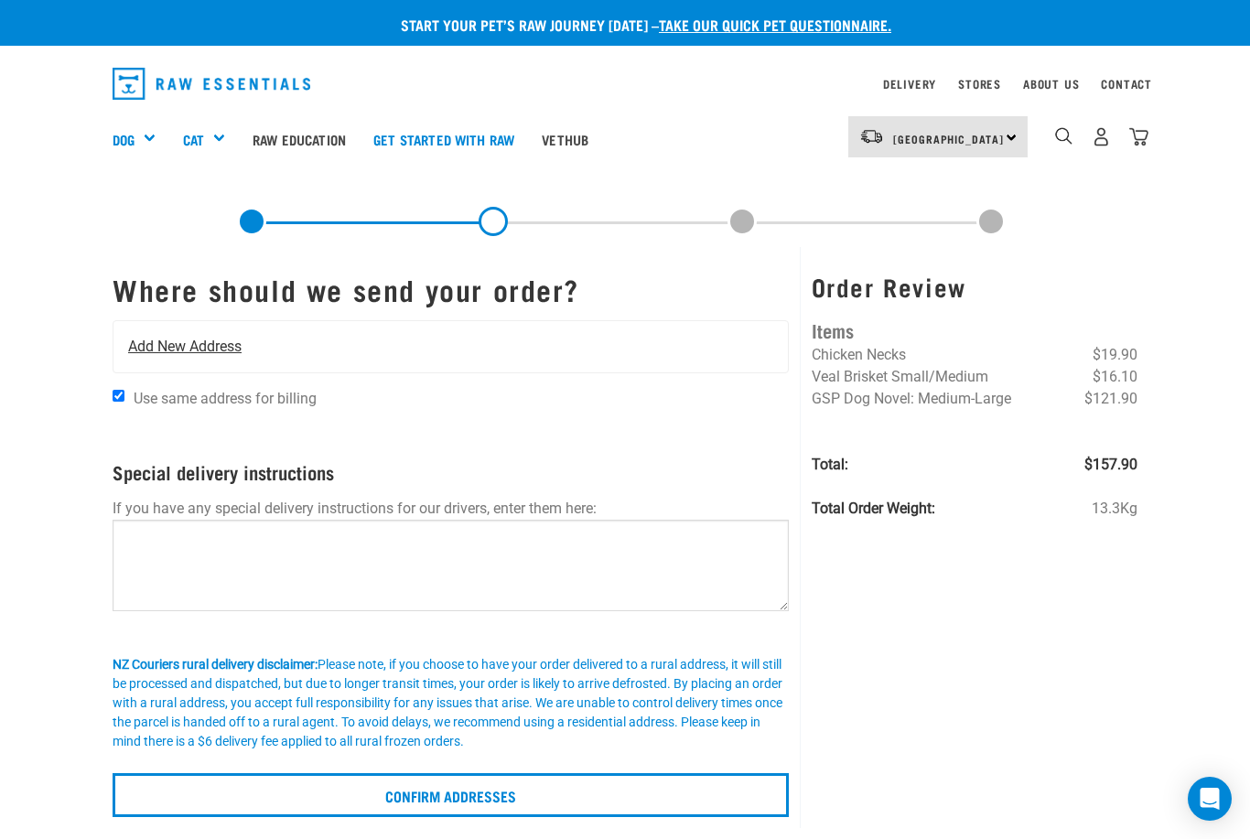
click at [186, 351] on span "Add New Address" at bounding box center [184, 347] width 113 height 22
click at [184, 342] on span "Add New Address" at bounding box center [184, 347] width 113 height 22
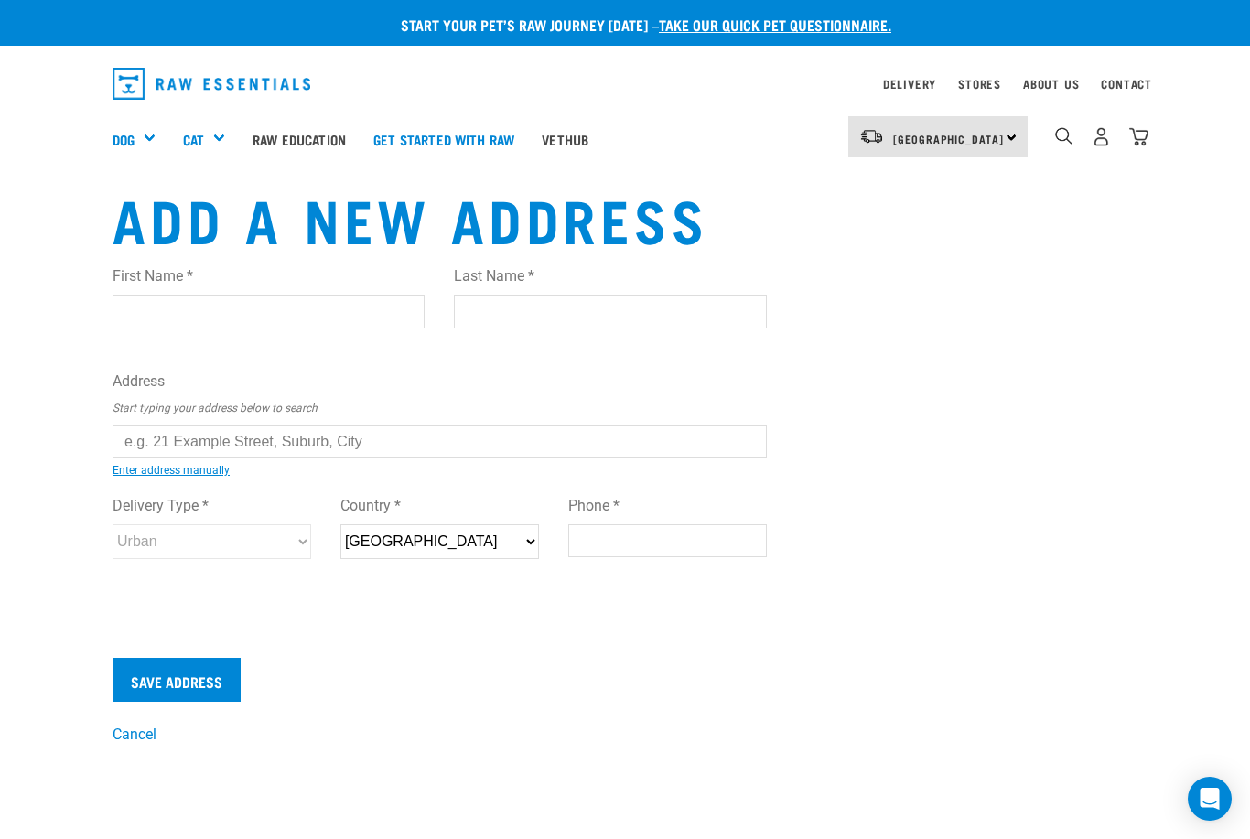
click at [182, 307] on input "First Name *" at bounding box center [269, 311] width 312 height 33
type input "[PERSON_NAME]"
click at [490, 312] on input "Last Name *" at bounding box center [610, 311] width 312 height 33
type input "Jack"
click at [150, 420] on div "First Name * Eddie Last Name * Jack Address Start typing your address below to …" at bounding box center [440, 430] width 654 height 358
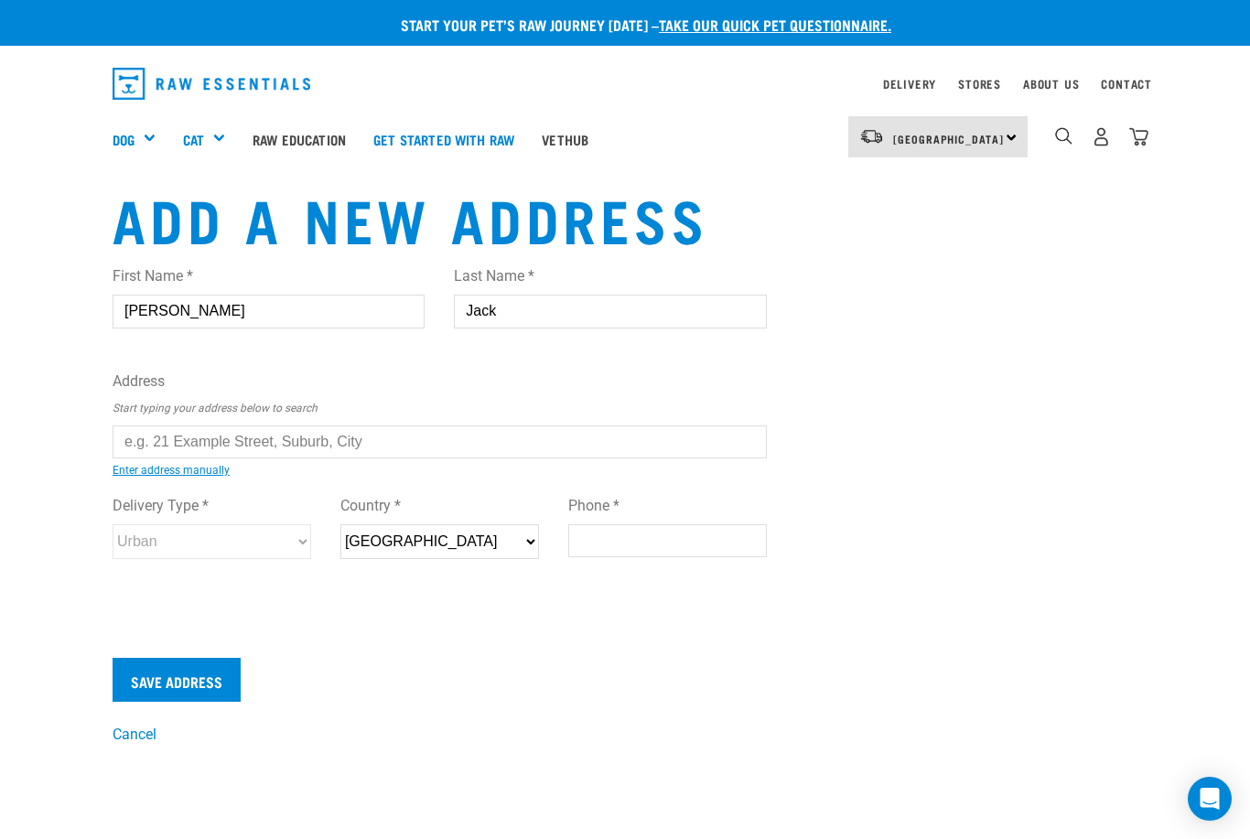
click at [151, 456] on input "text" at bounding box center [440, 442] width 654 height 33
type input "[STREET_ADDRESS]"
type input "[GEOGRAPHIC_DATA]"
select select "AUK"
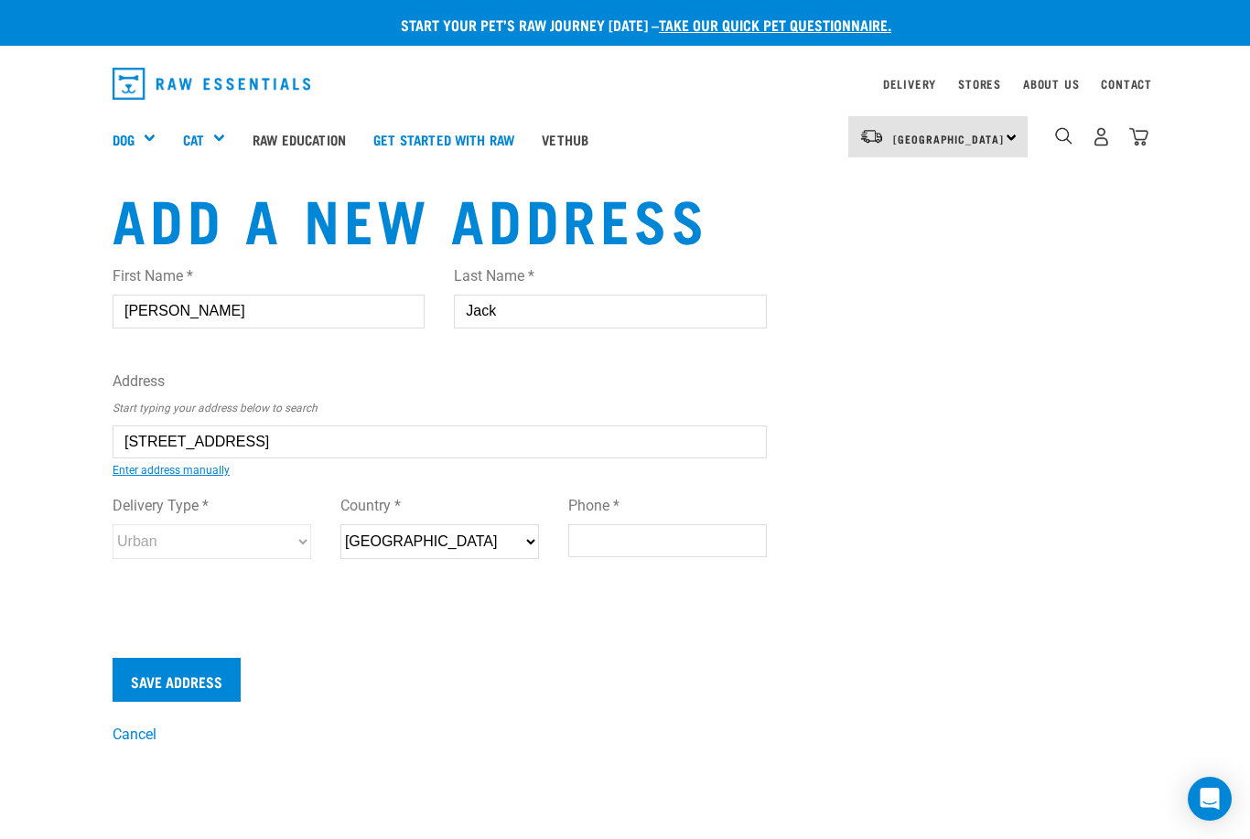
type input "1024"
click at [163, 469] on link "Enter address manually" at bounding box center [171, 470] width 117 height 13
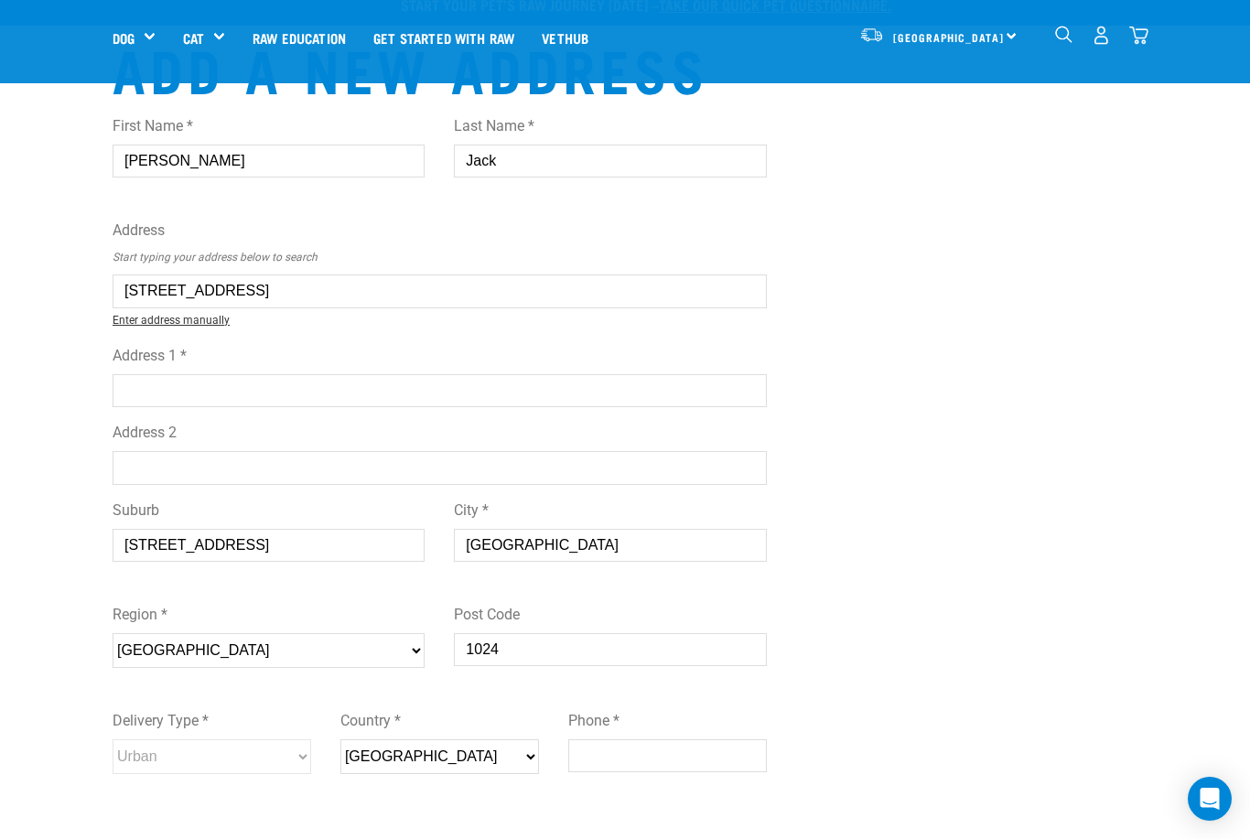
scroll to position [253, 0]
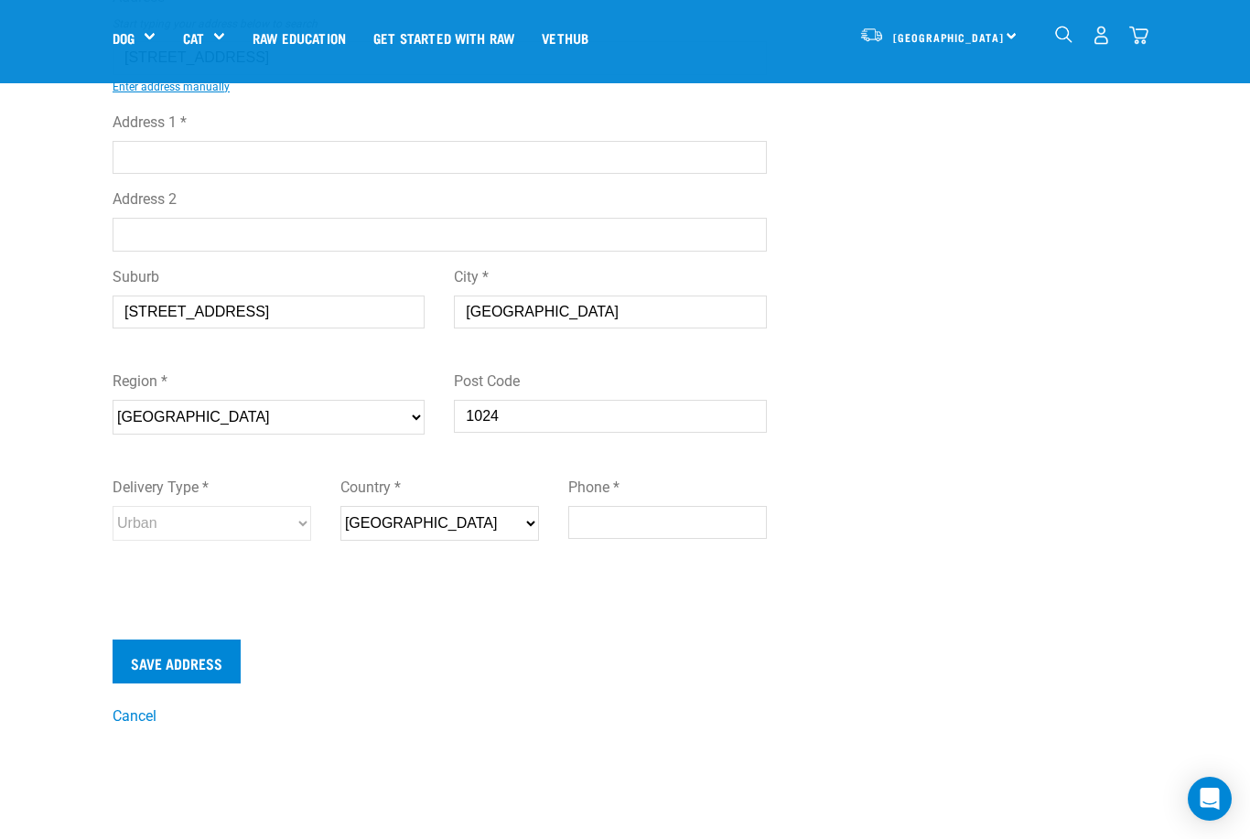
click at [605, 539] on input "Phone *" at bounding box center [667, 522] width 199 height 33
type input "02108294218"
click at [155, 678] on input "Save Address" at bounding box center [177, 662] width 128 height 44
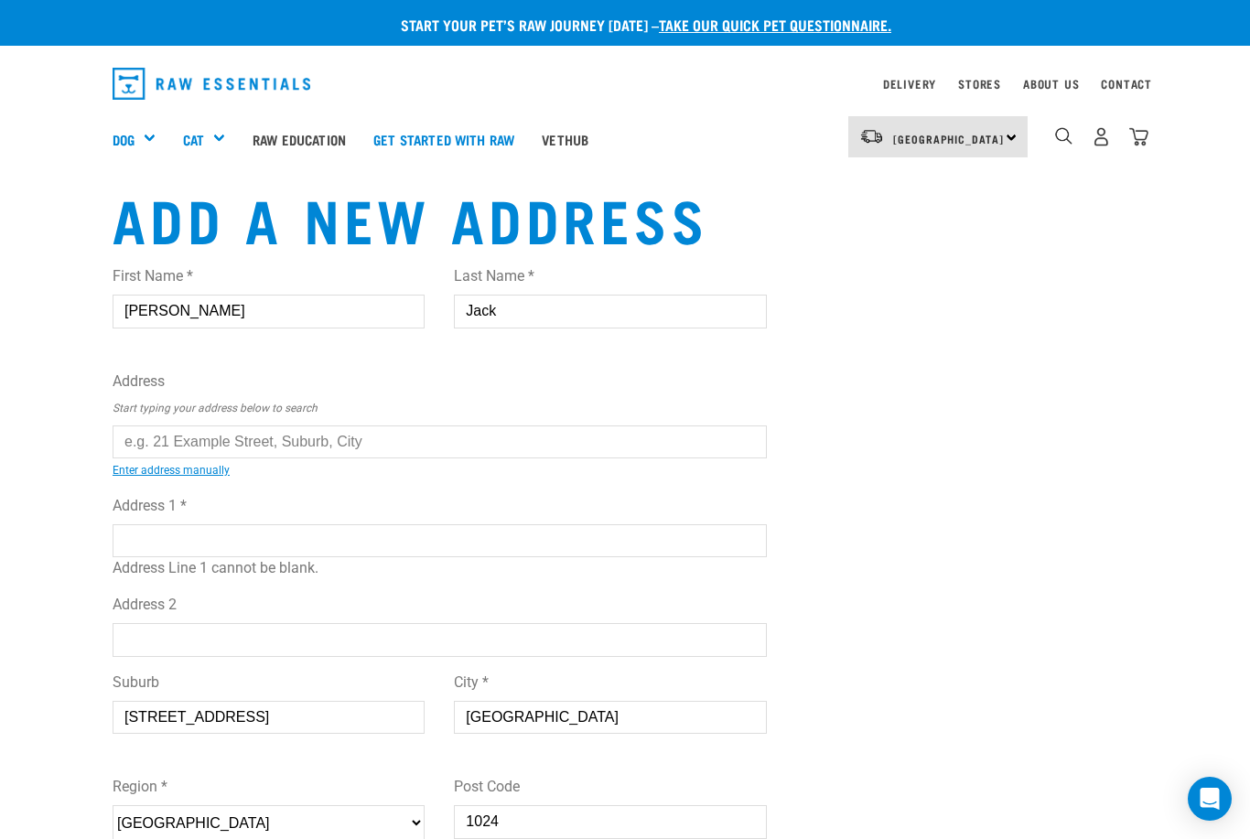
click at [27, 409] on strong "Couldn’t save address." at bounding box center [0, 410] width 55 height 61
click at [36, 396] on button "delete" at bounding box center [26, 387] width 18 height 18
click at [27, 412] on strong "Couldn’t save address." at bounding box center [0, 410] width 55 height 61
click at [684, 411] on p "Start typing your address below to search" at bounding box center [440, 408] width 654 height 16
click at [146, 439] on input "text" at bounding box center [440, 442] width 654 height 33
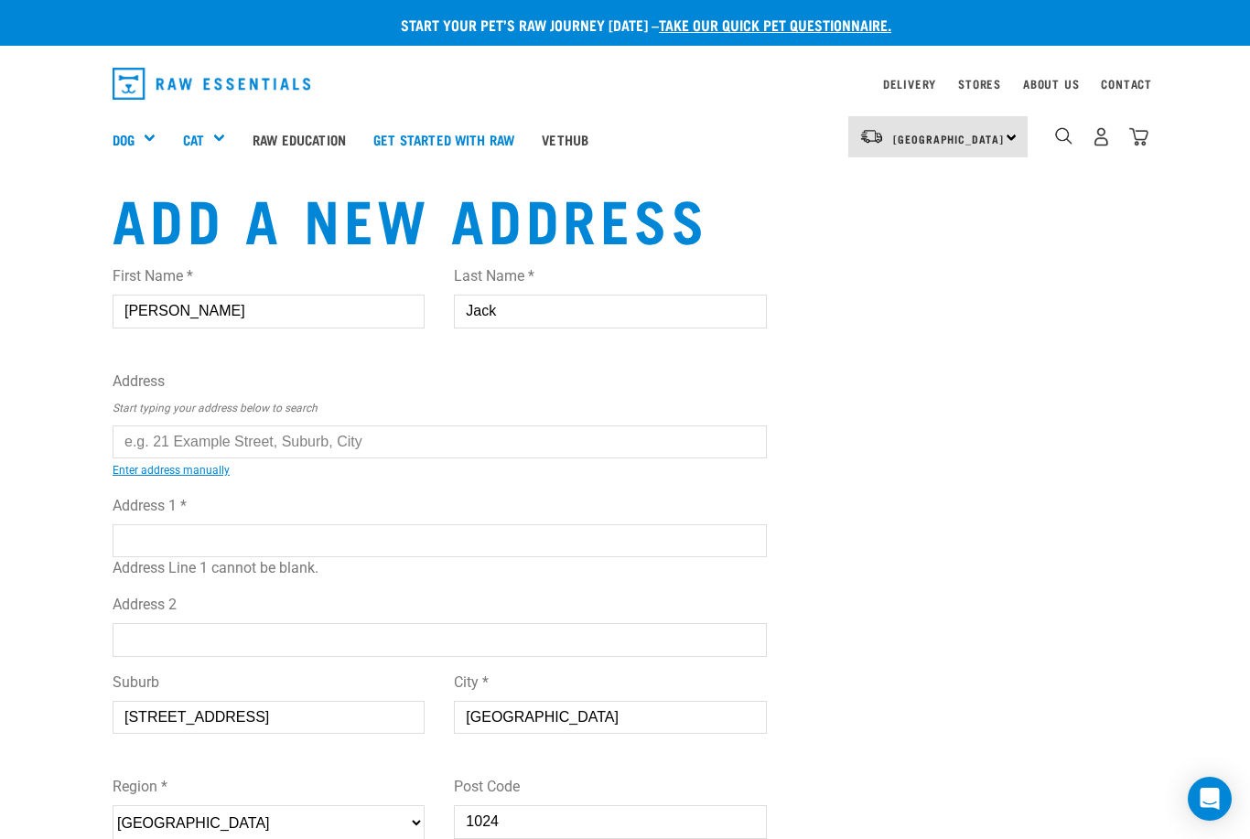
type input "[STREET_ADDRESS]"
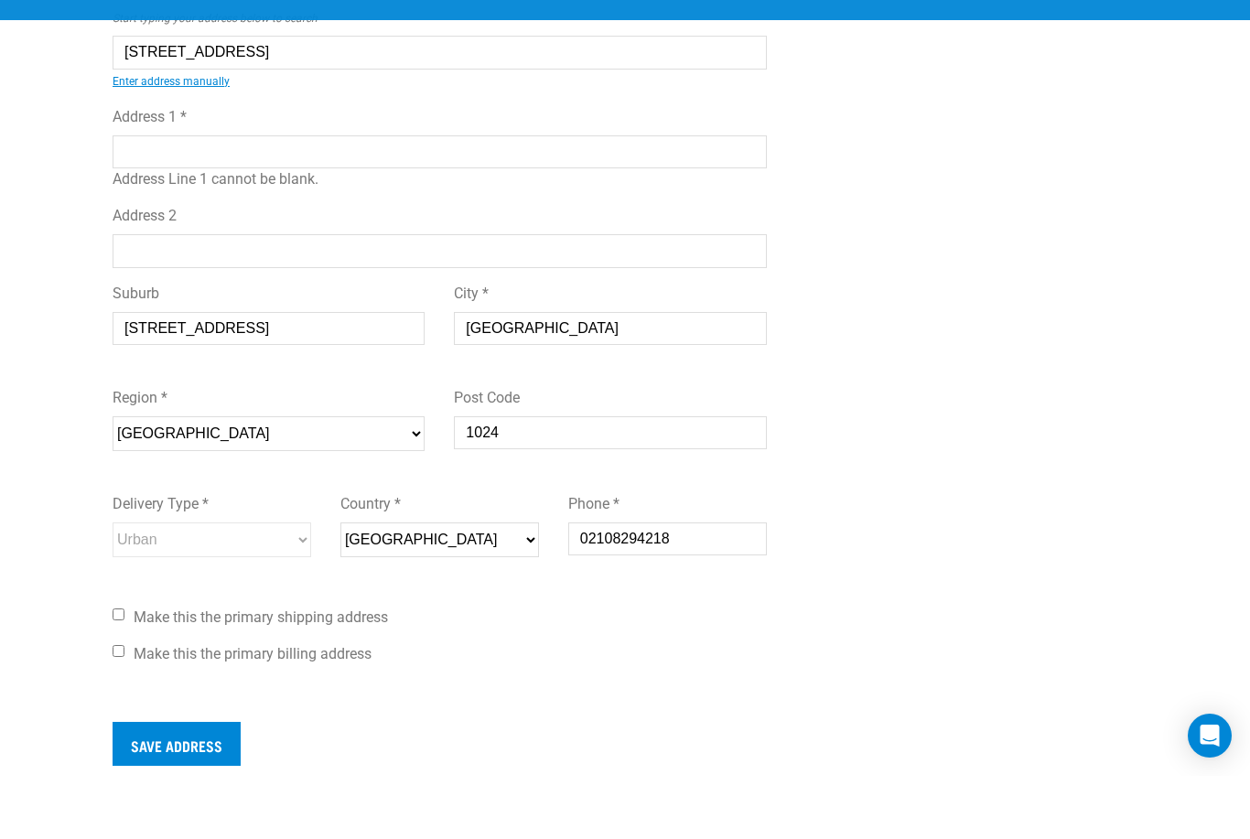
scroll to position [290, 0]
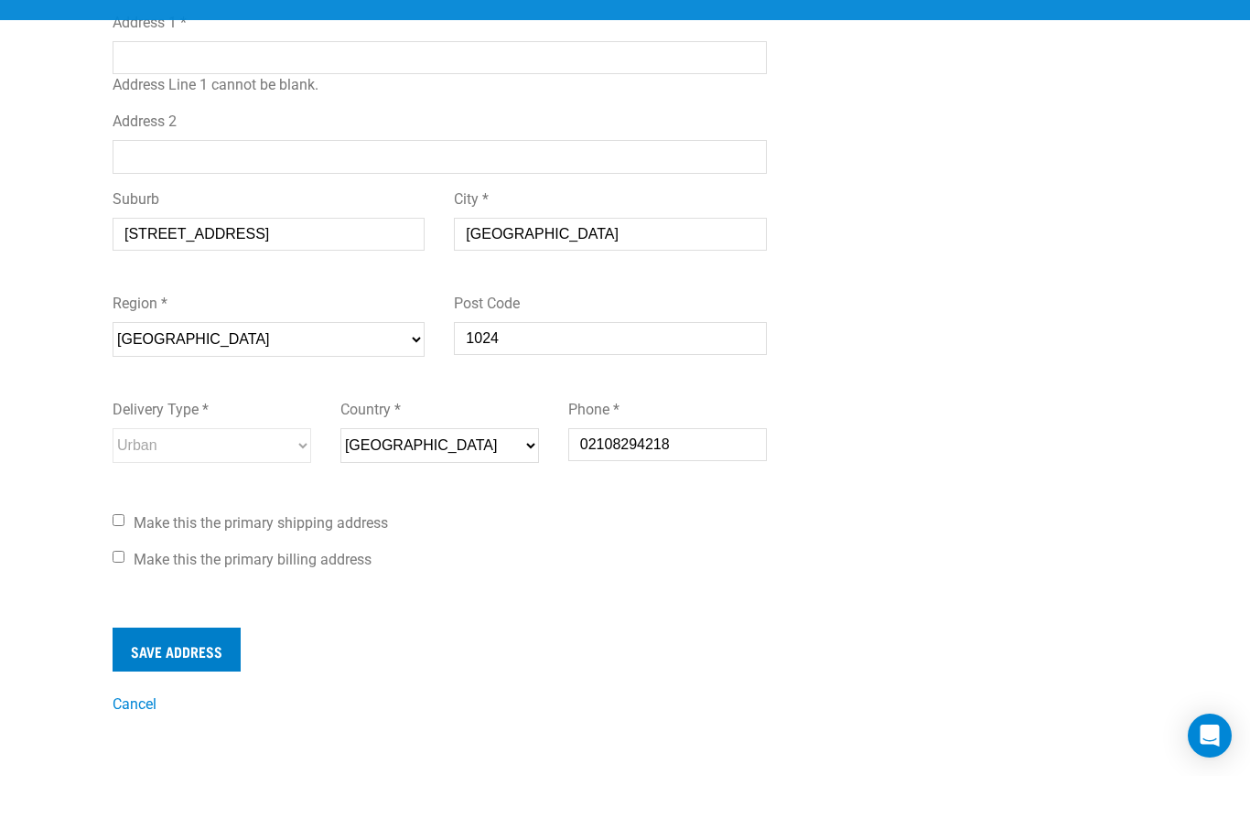
click at [164, 691] on input "Save Address" at bounding box center [177, 713] width 128 height 44
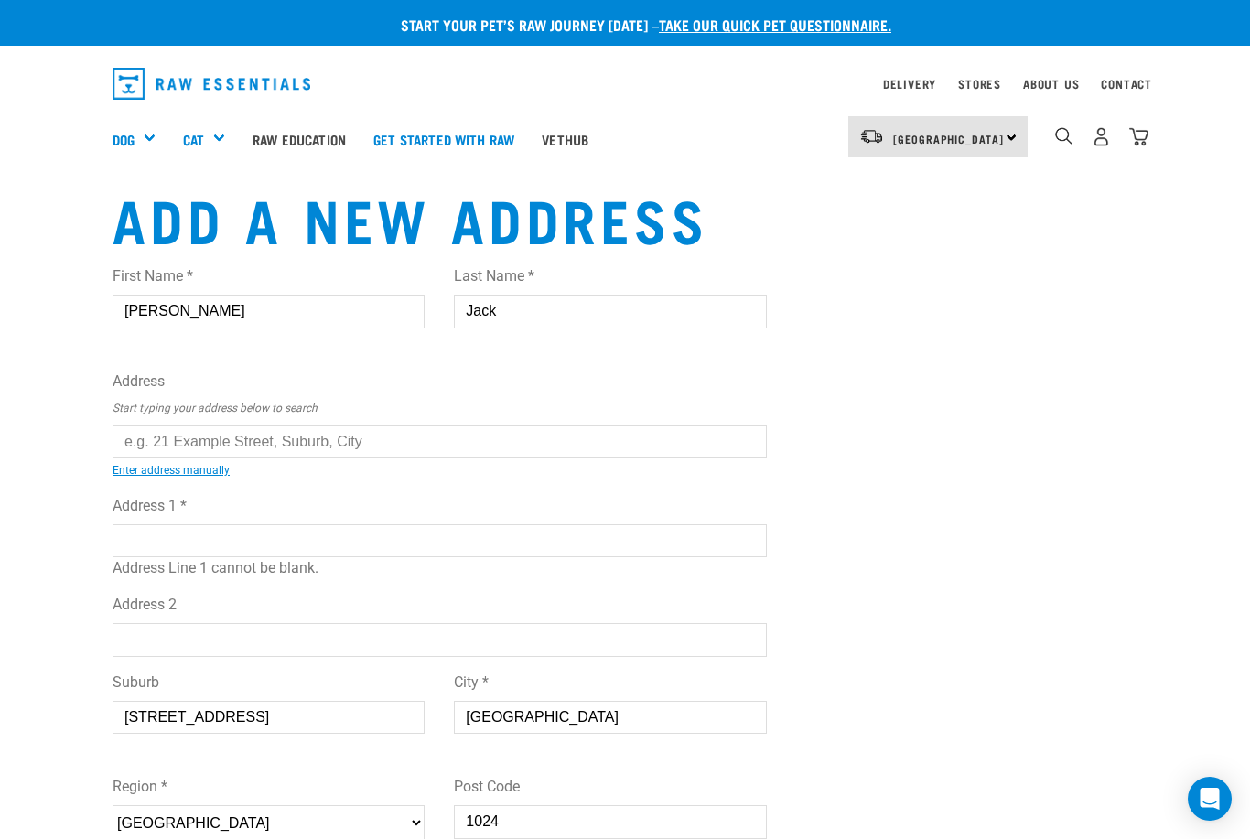
click at [36, 396] on button "delete" at bounding box center [26, 387] width 18 height 18
click at [145, 446] on input "text" at bounding box center [440, 442] width 654 height 33
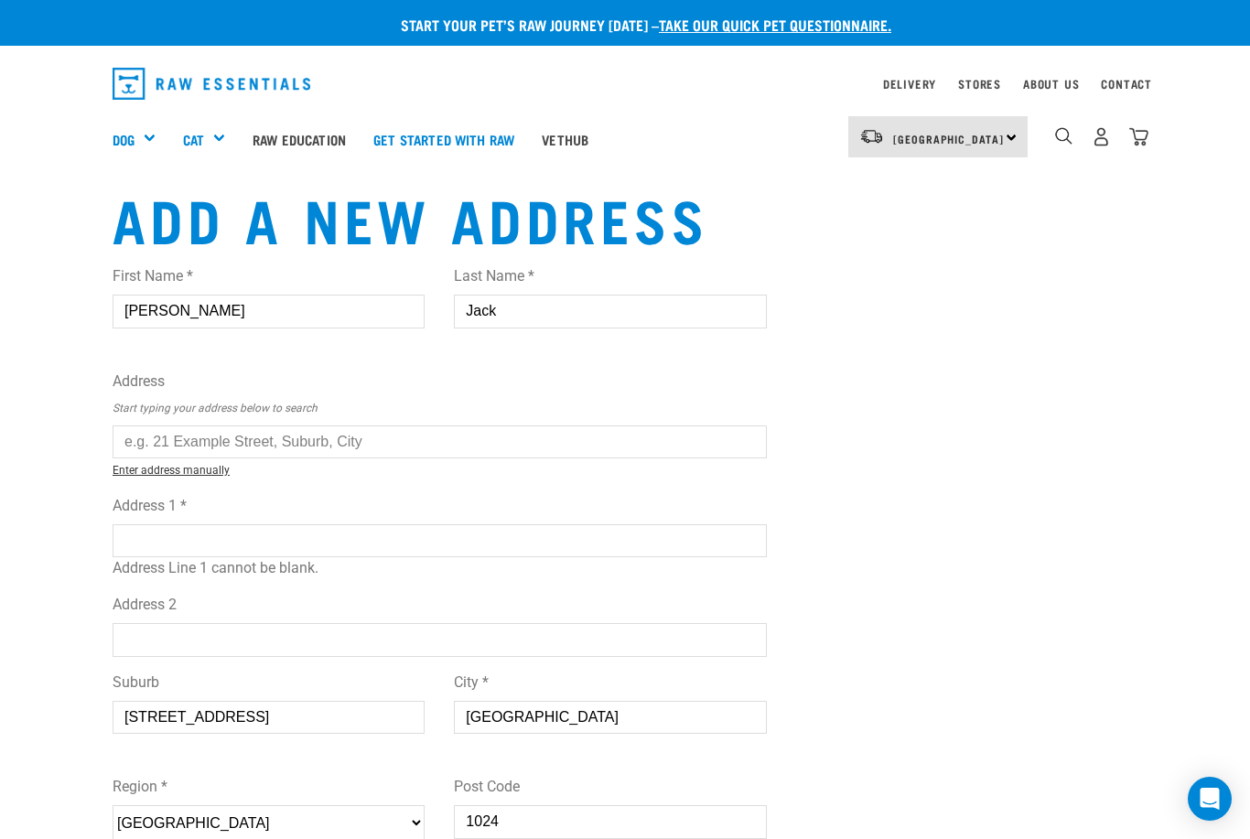
click at [146, 477] on link "Enter address manually" at bounding box center [171, 470] width 117 height 13
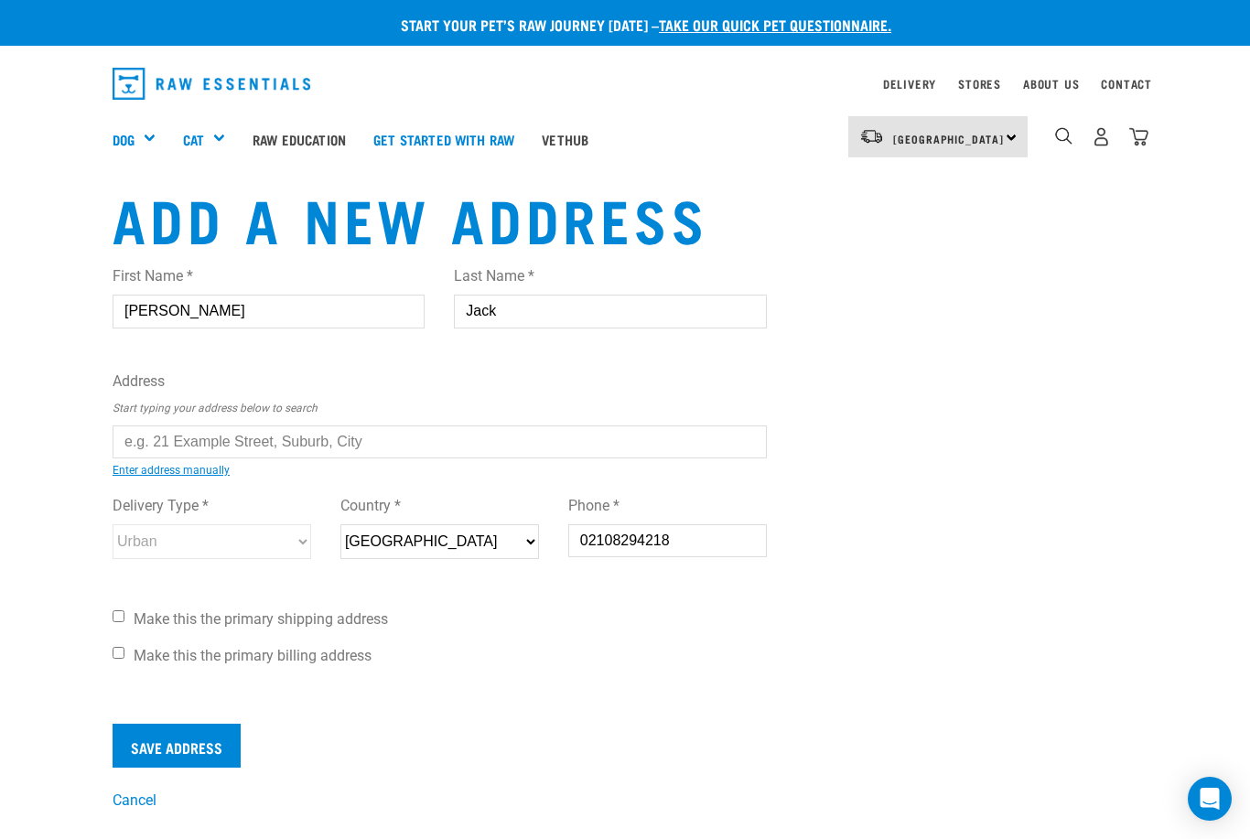
click at [150, 441] on input "text" at bounding box center [440, 442] width 654 height 33
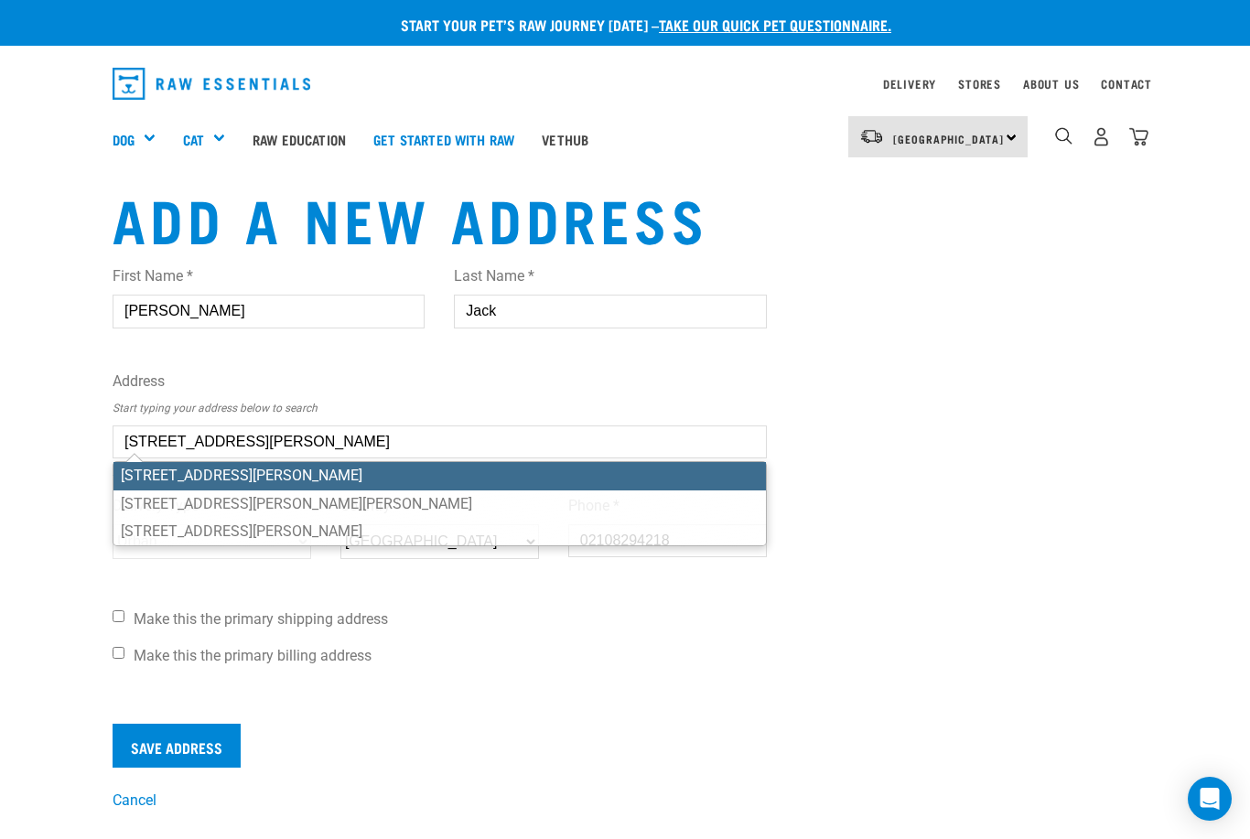
click at [274, 483] on li "38 Milton Road, Mount Eden, Auckland 1024" at bounding box center [439, 475] width 652 height 27
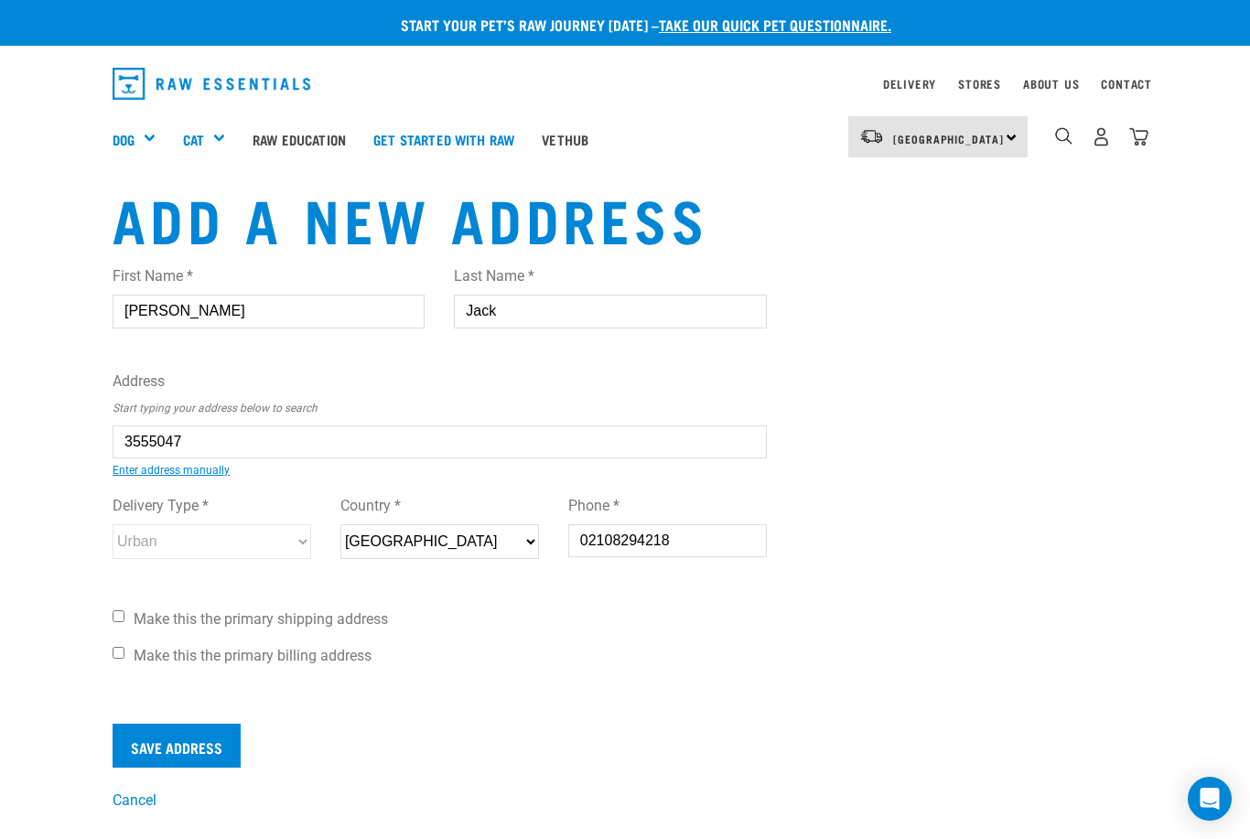
type input "38 Milton Road, Mount Eden, Auckland 1024"
type input "[STREET_ADDRESS][PERSON_NAME]"
type input "Mount Eden"
select select "AUK"
select select "Urban"
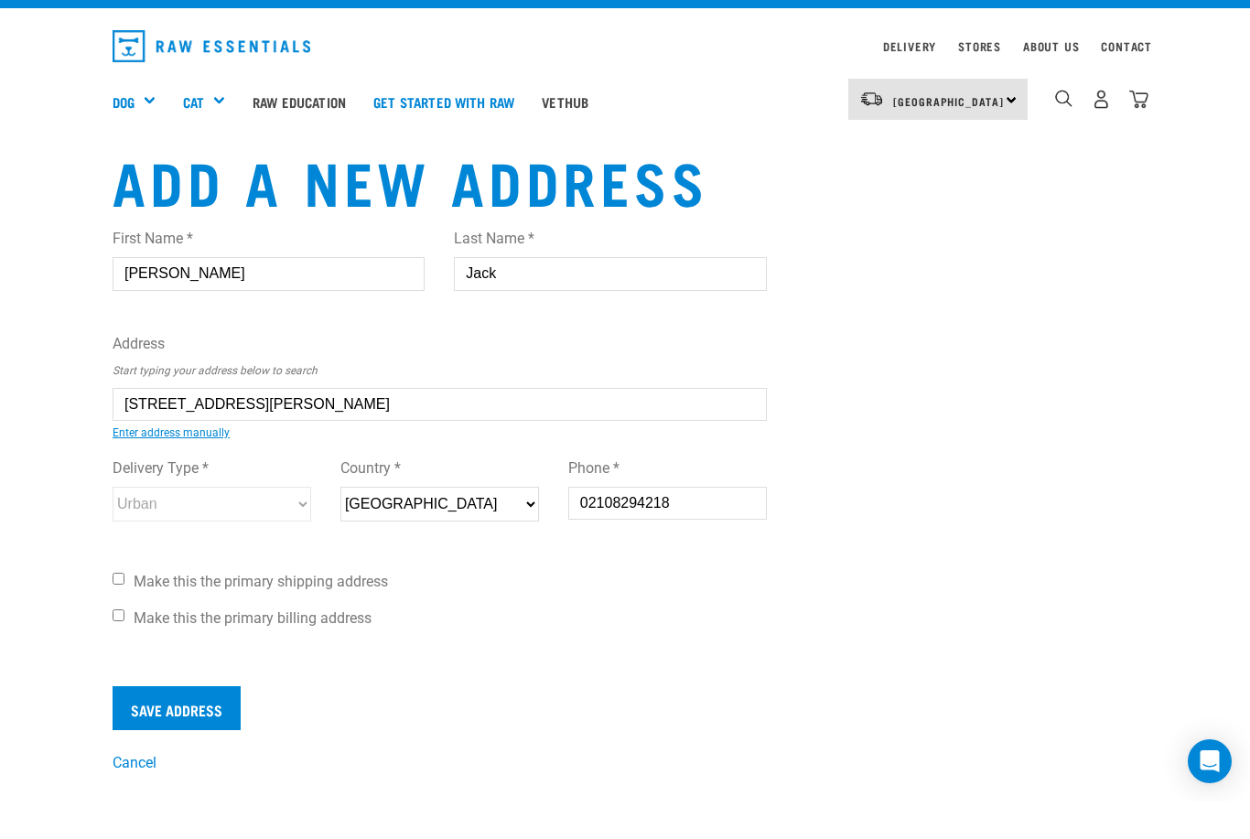
click at [120, 610] on input "Make this the primary shipping address" at bounding box center [119, 616] width 12 height 12
checkbox input "true"
click at [113, 614] on input "Make this the primary billing address" at bounding box center [119, 615] width 12 height 12
checkbox input "true"
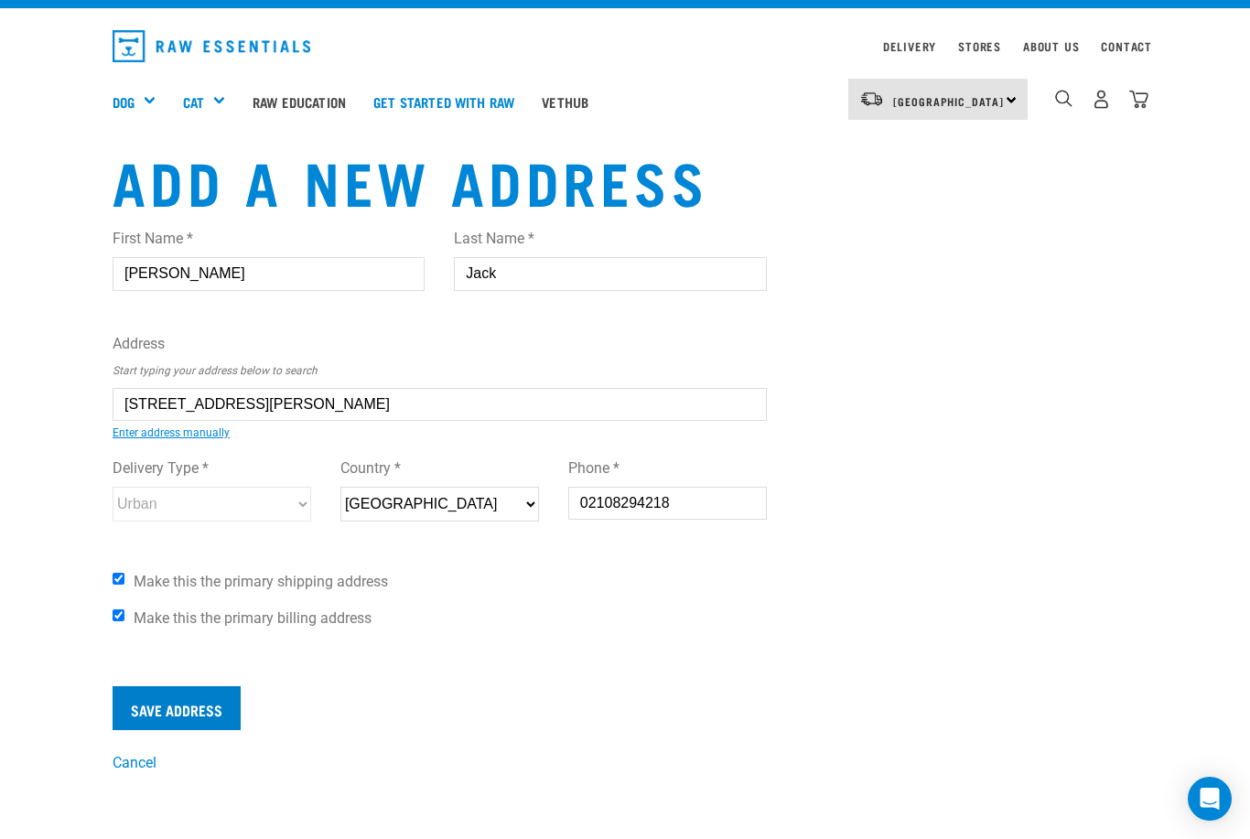
click at [173, 717] on input "Save Address" at bounding box center [177, 708] width 128 height 44
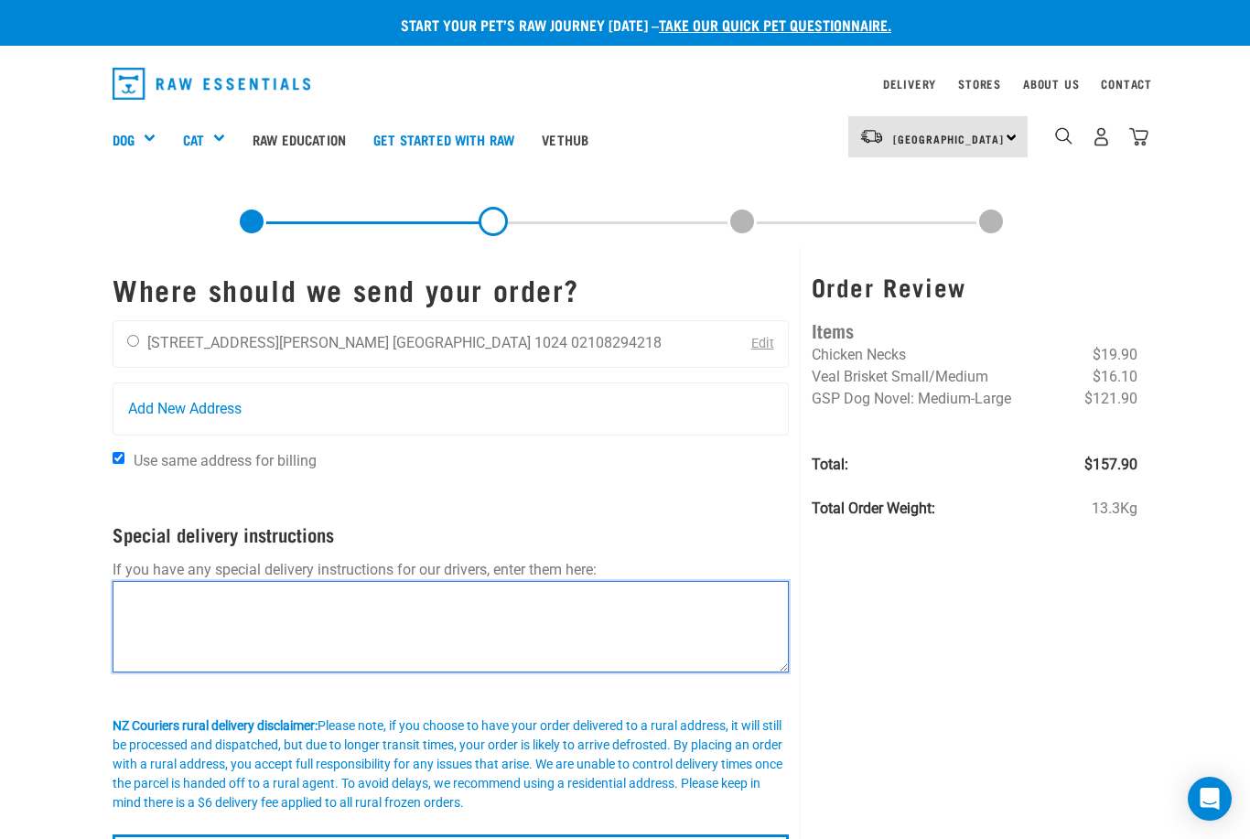
click at [143, 612] on textarea at bounding box center [451, 627] width 676 height 92
type textarea "D"
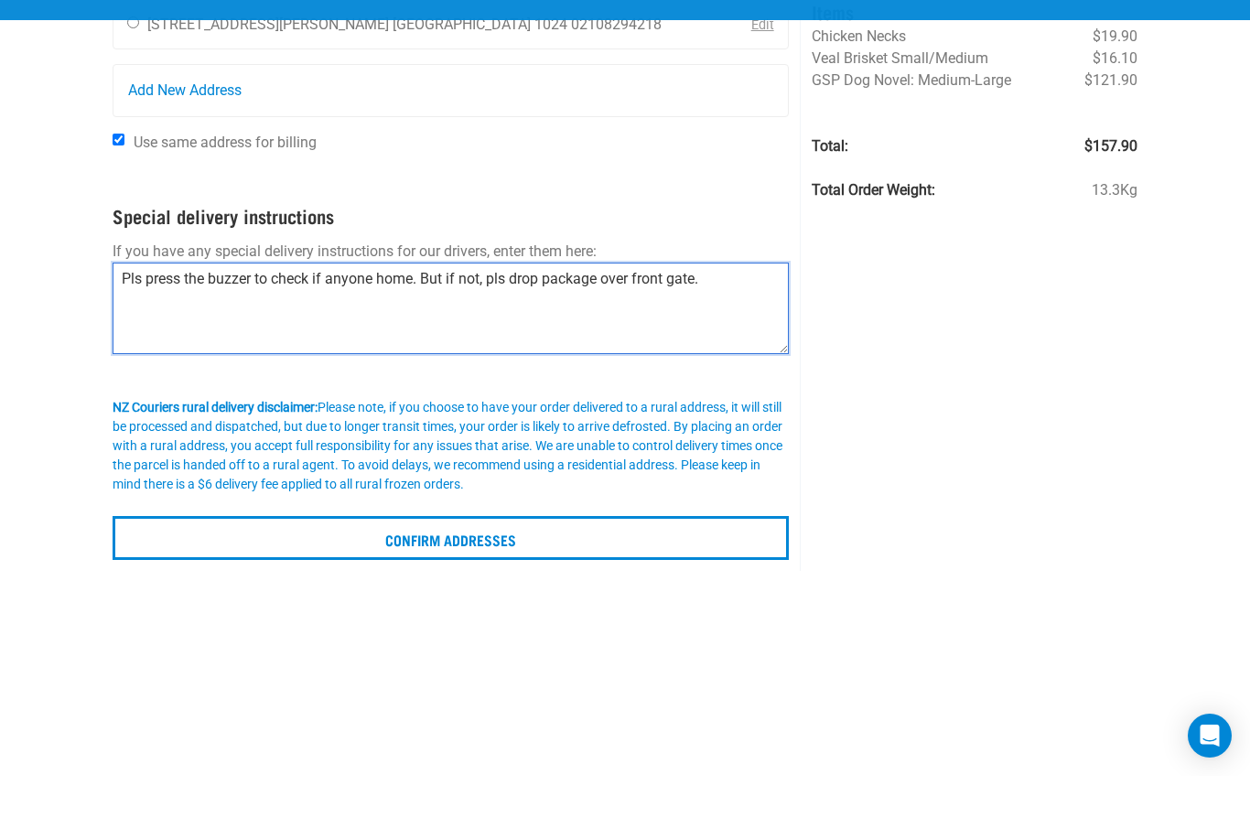
scroll to position [140, 0]
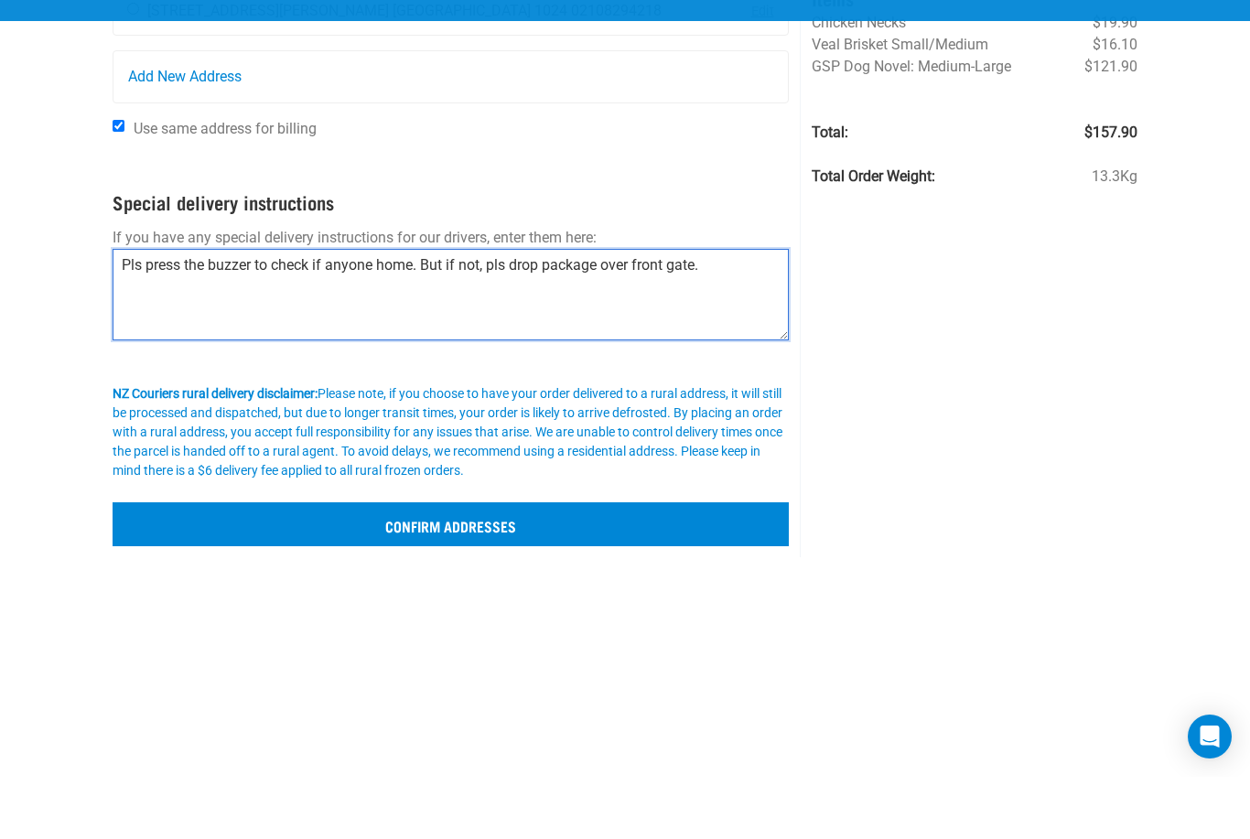
type textarea "Pls press the buzzer to check if anyone home. But if not, pls drop package over…"
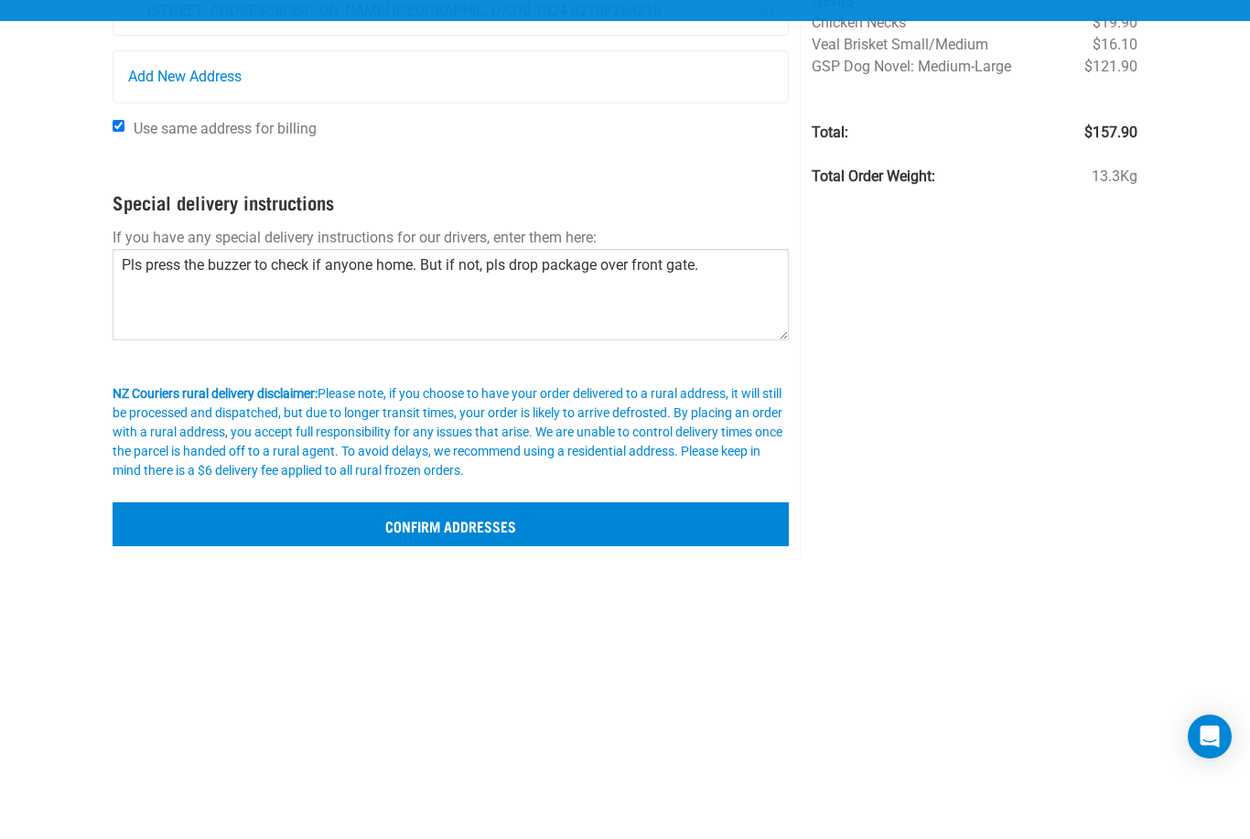
click at [198, 565] on input "Confirm addresses" at bounding box center [451, 587] width 676 height 44
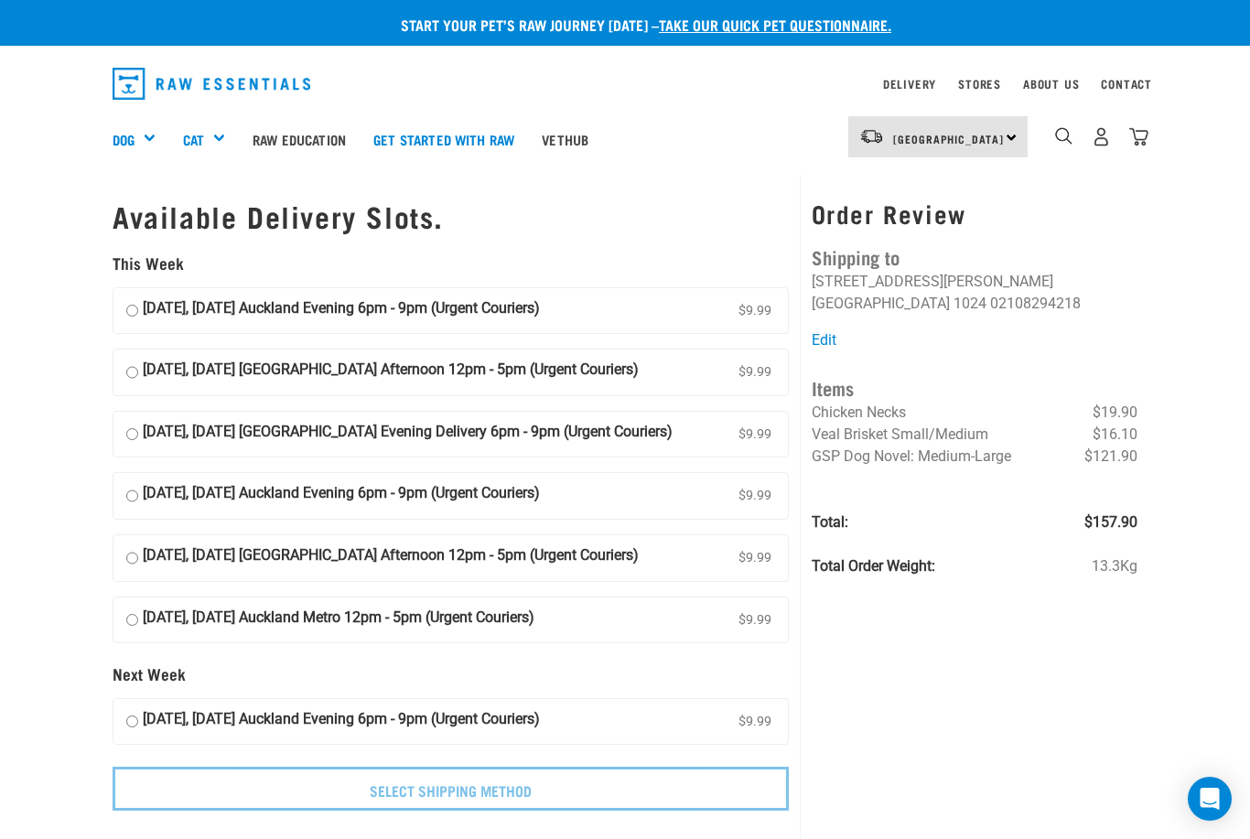
click at [135, 306] on input "[DATE], [DATE] Auckland Evening 6pm - 9pm (Urgent Couriers) $9.99" at bounding box center [132, 310] width 12 height 27
radio input "true"
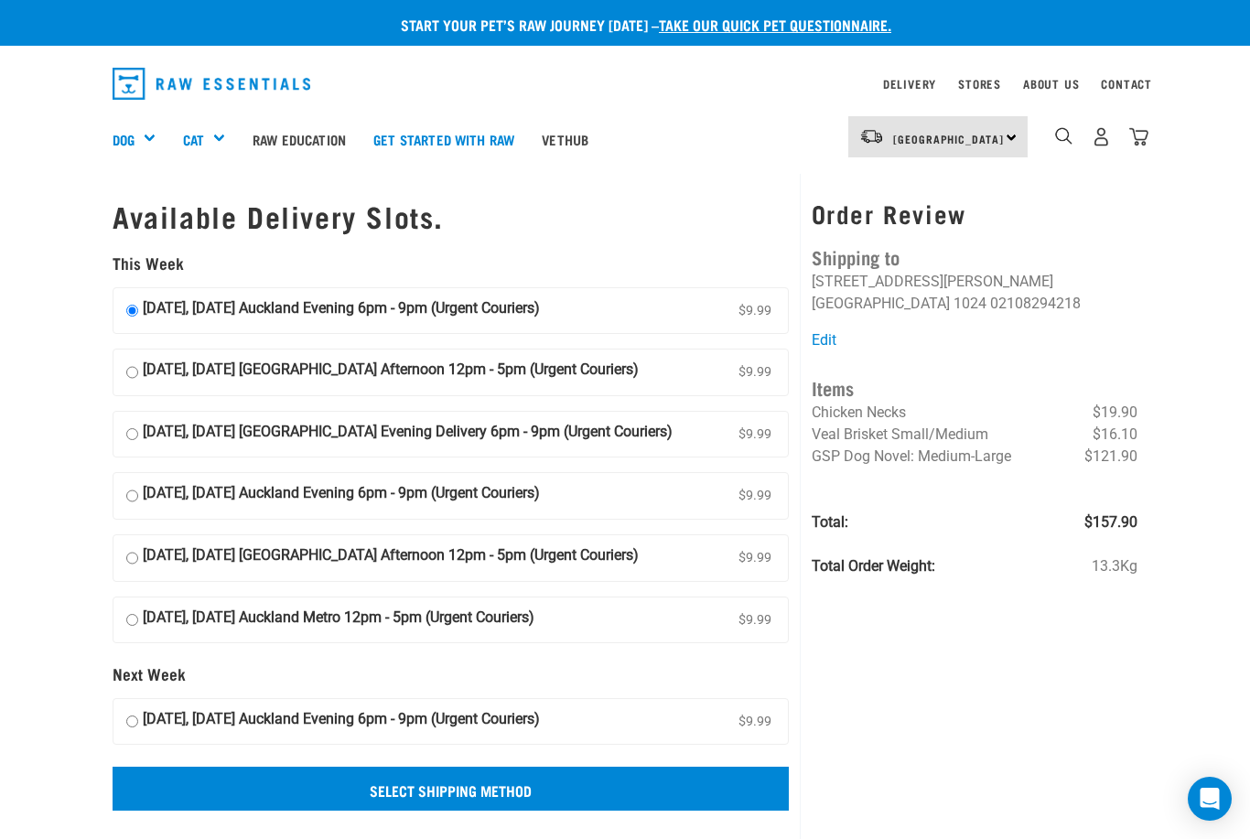
click at [218, 790] on input "Select Shipping Method" at bounding box center [451, 789] width 676 height 44
click at [204, 798] on input "Select Shipping Method" at bounding box center [451, 789] width 676 height 44
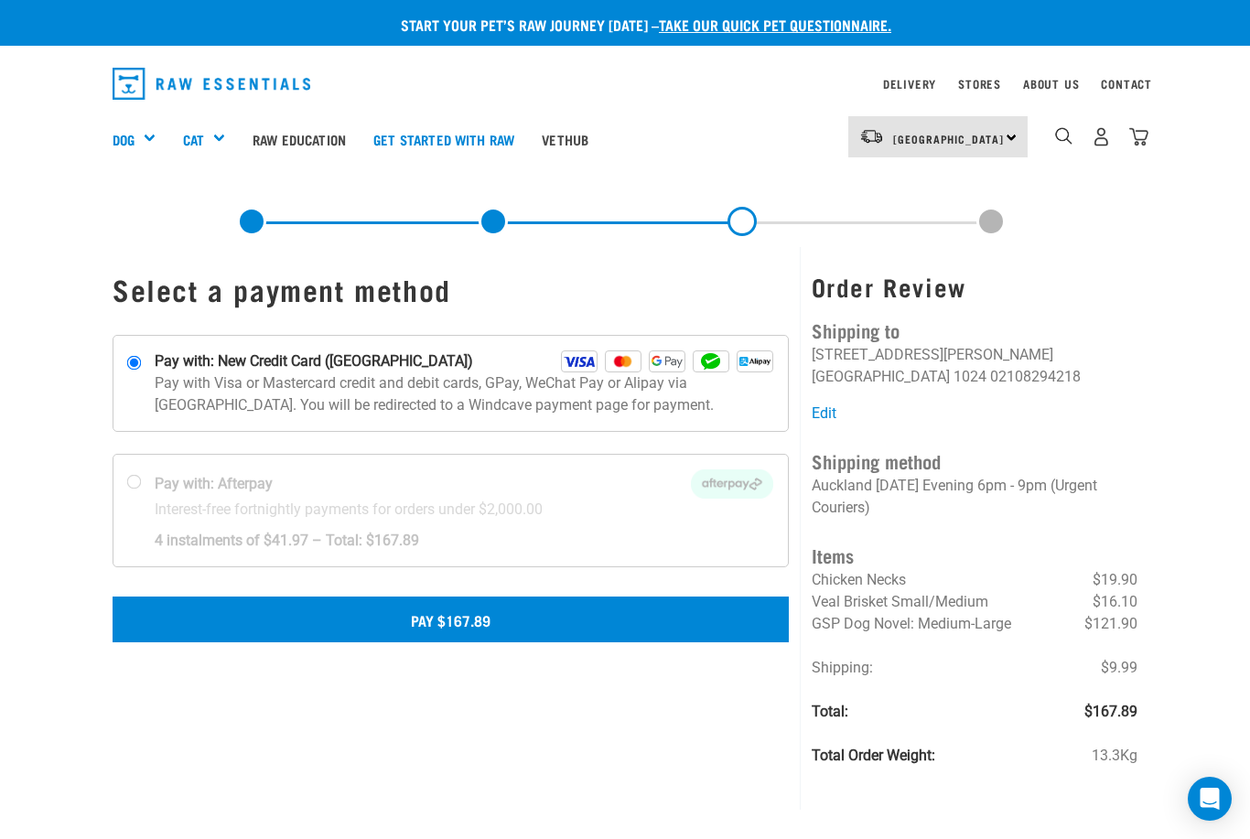
click at [191, 623] on button "Pay $167.89" at bounding box center [451, 620] width 676 height 46
